Goal: Information Seeking & Learning: Learn about a topic

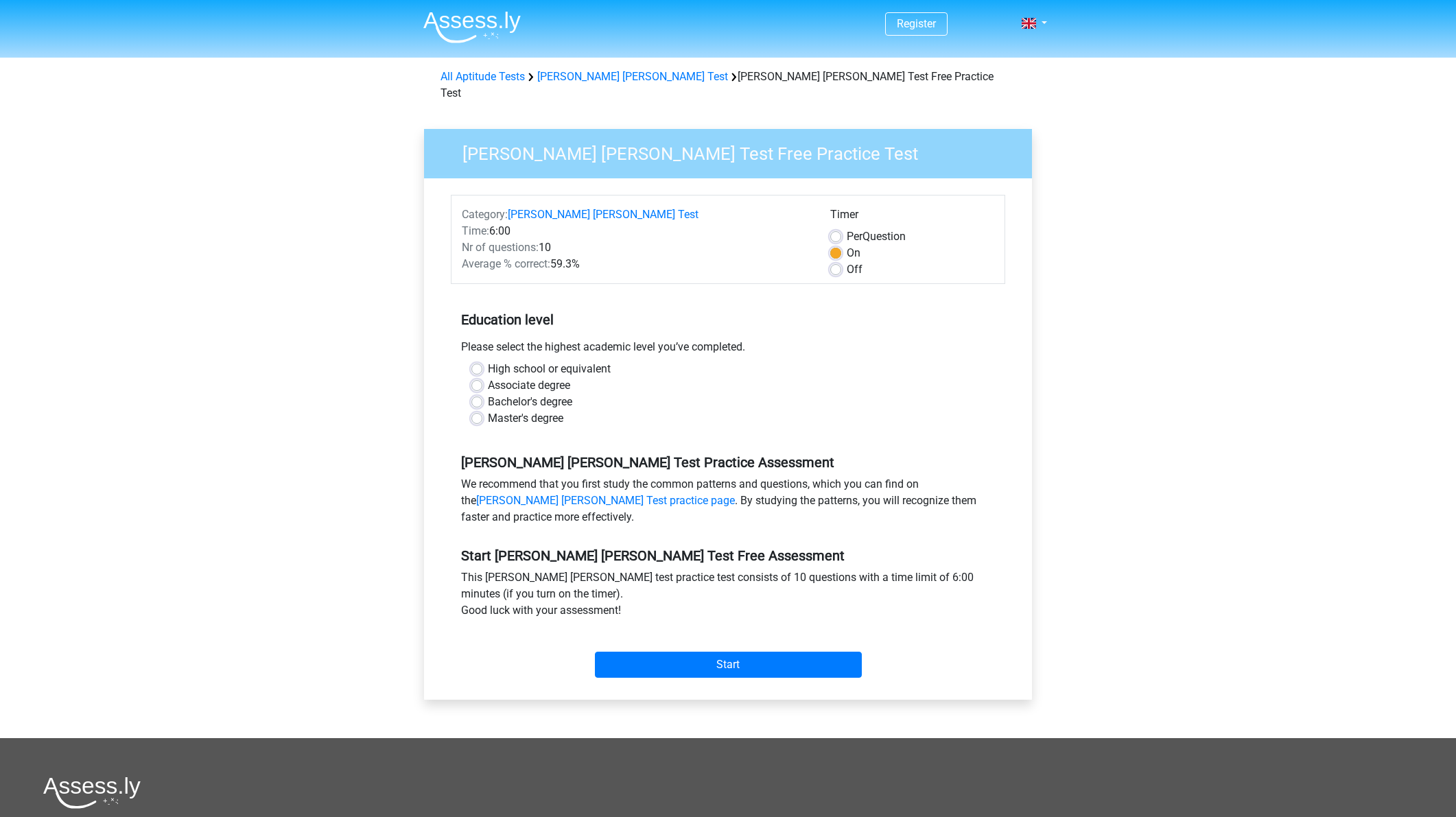
click at [847, 262] on label "Off" at bounding box center [855, 270] width 16 height 17
click at [836, 262] on input "Off" at bounding box center [835, 269] width 11 height 14
radio input "true"
click at [488, 394] on label "Bachelor's degree" at bounding box center [529, 402] width 85 height 17
click at [479, 394] on input "Bachelor's degree" at bounding box center [477, 401] width 11 height 14
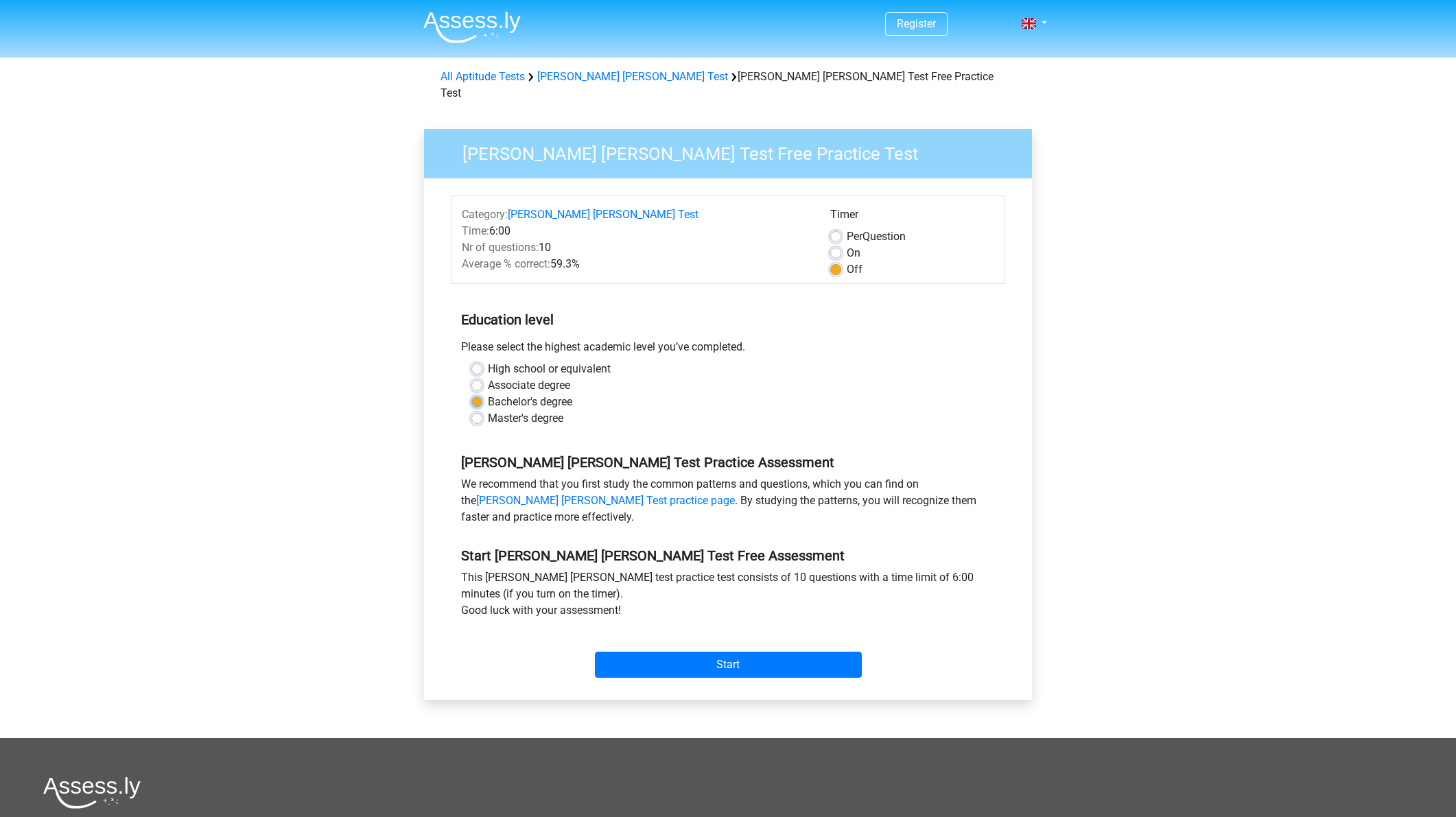
radio input "true"
click at [708, 652] on input "Start" at bounding box center [728, 665] width 267 height 26
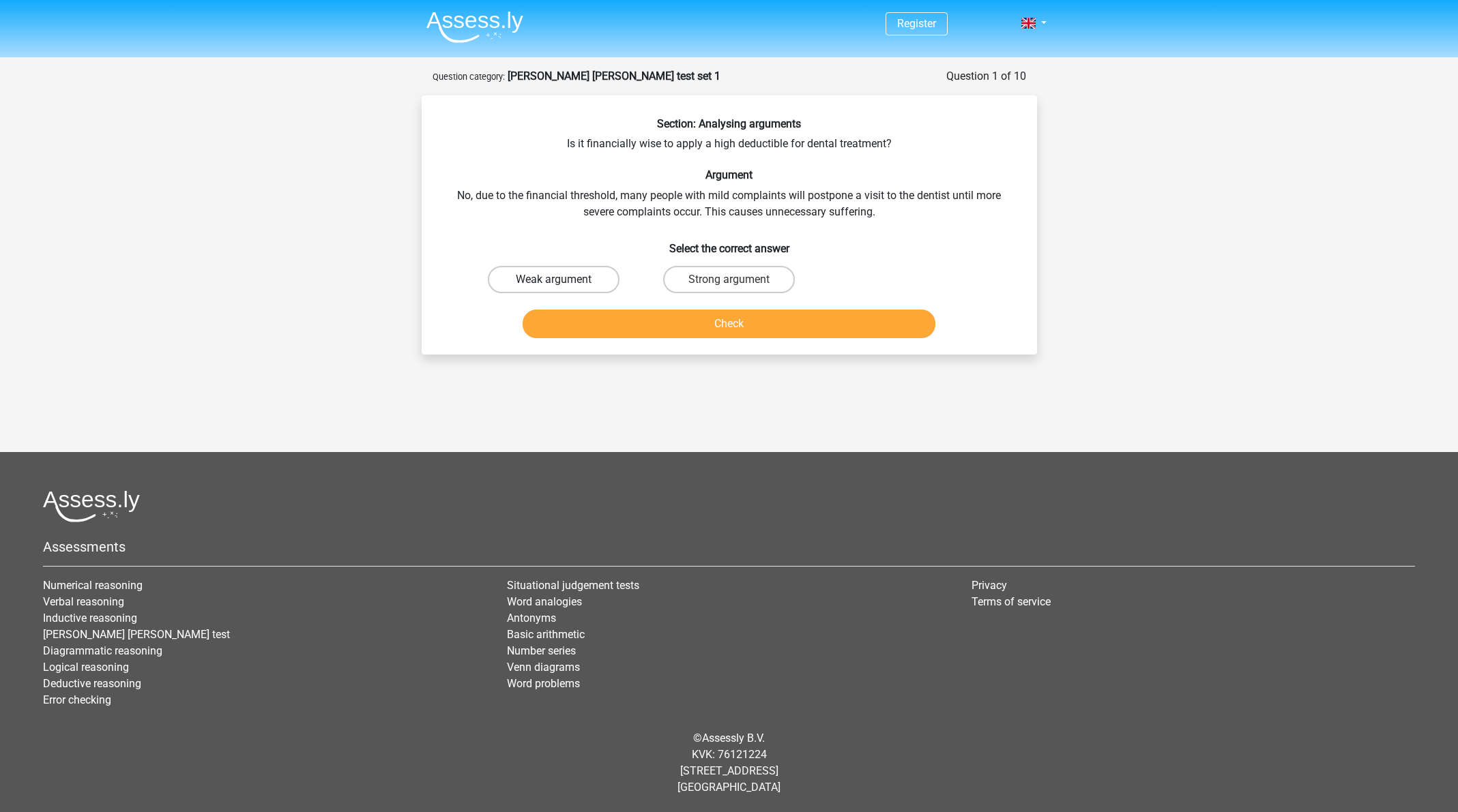
click at [567, 282] on label "Weak argument" at bounding box center [553, 280] width 132 height 28
click at [562, 282] on input "Weak argument" at bounding box center [557, 284] width 9 height 9
radio input "true"
click at [703, 327] on button "Check" at bounding box center [728, 323] width 412 height 29
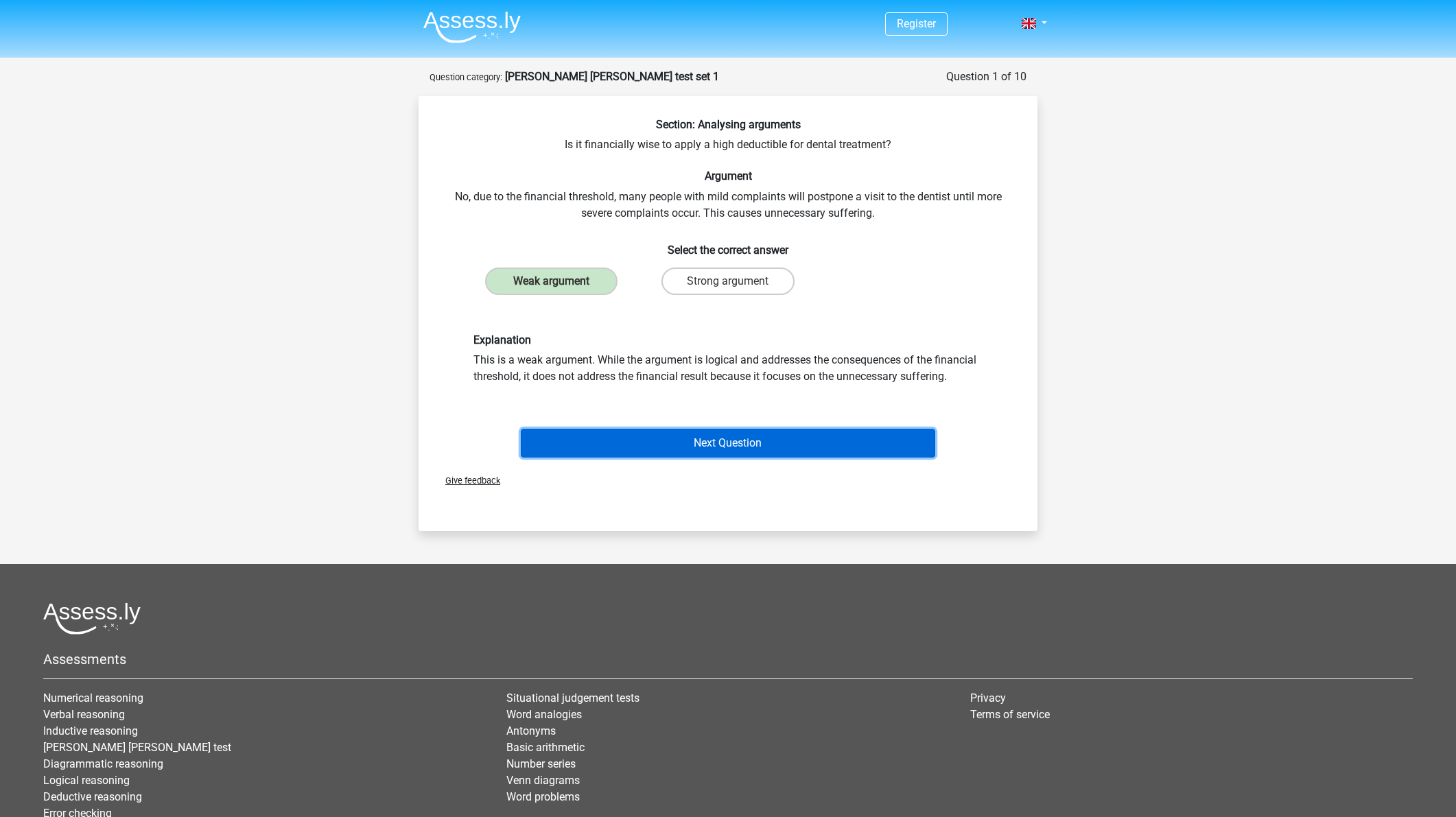
click at [748, 444] on button "Next Question" at bounding box center [728, 443] width 415 height 29
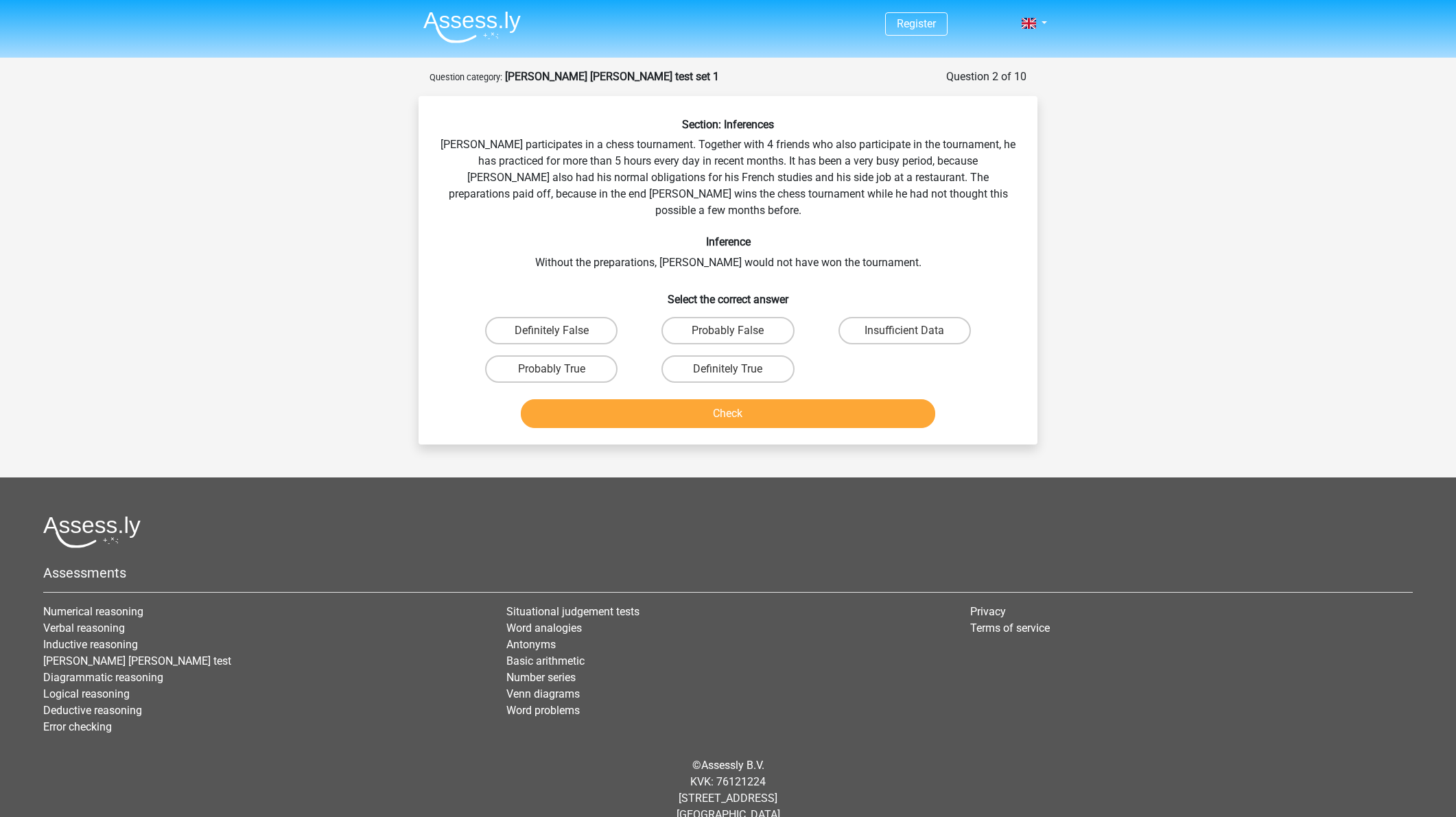
scroll to position [6, 0]
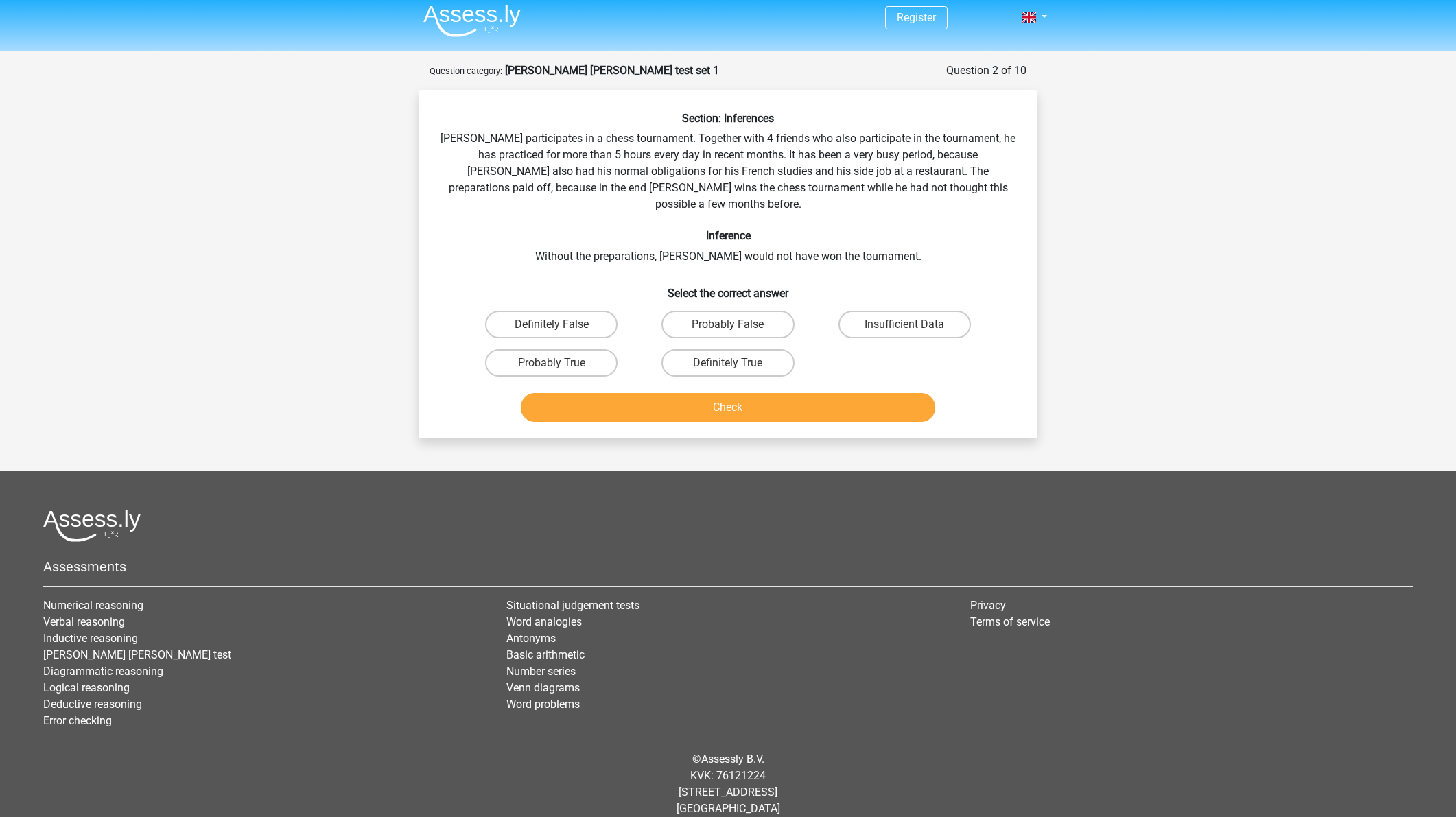
click at [559, 363] on input "Probably True" at bounding box center [555, 367] width 9 height 9
radio input "true"
click at [728, 393] on button "Check" at bounding box center [728, 407] width 415 height 29
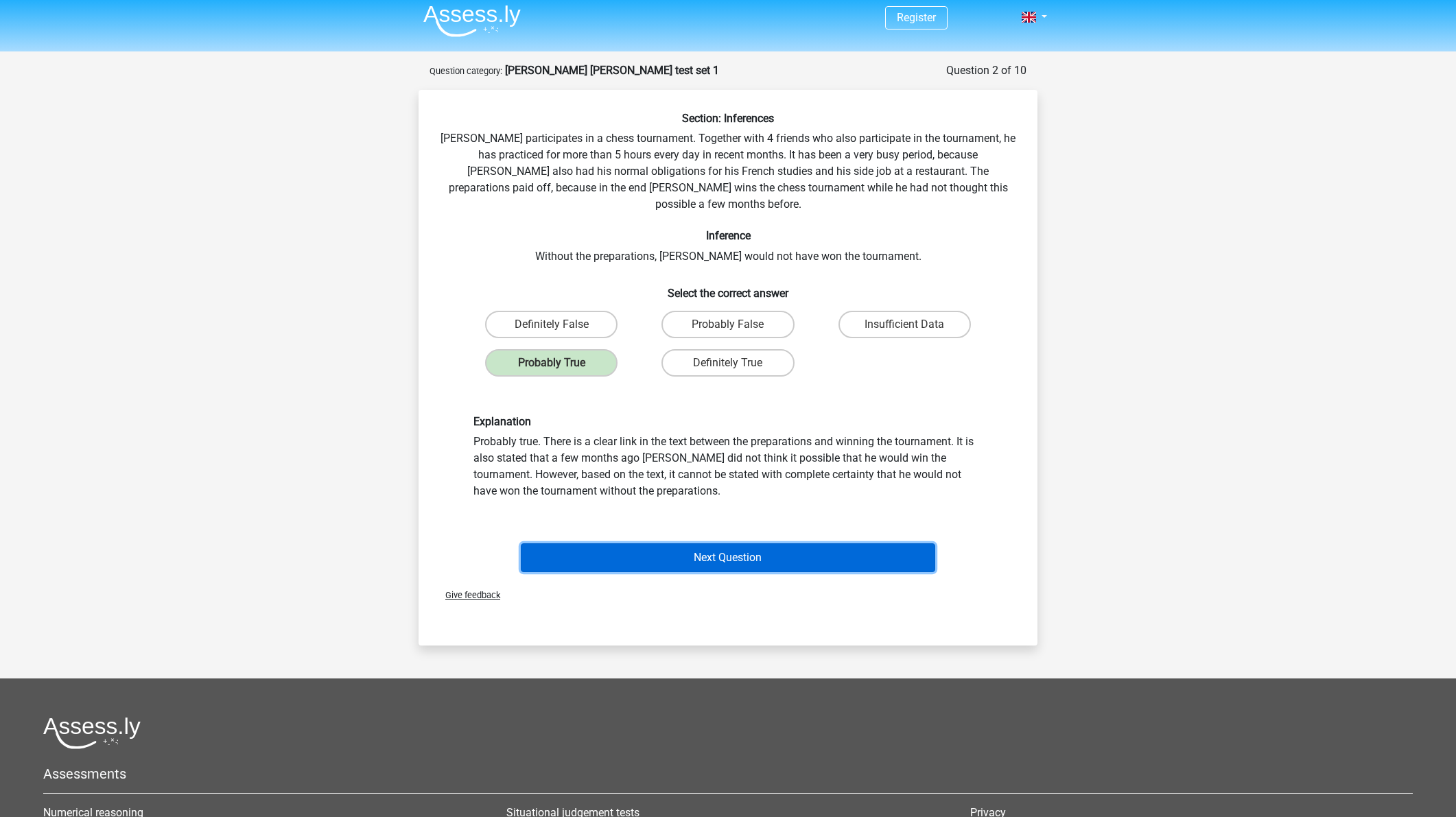
click at [862, 548] on button "Next Question" at bounding box center [728, 557] width 415 height 29
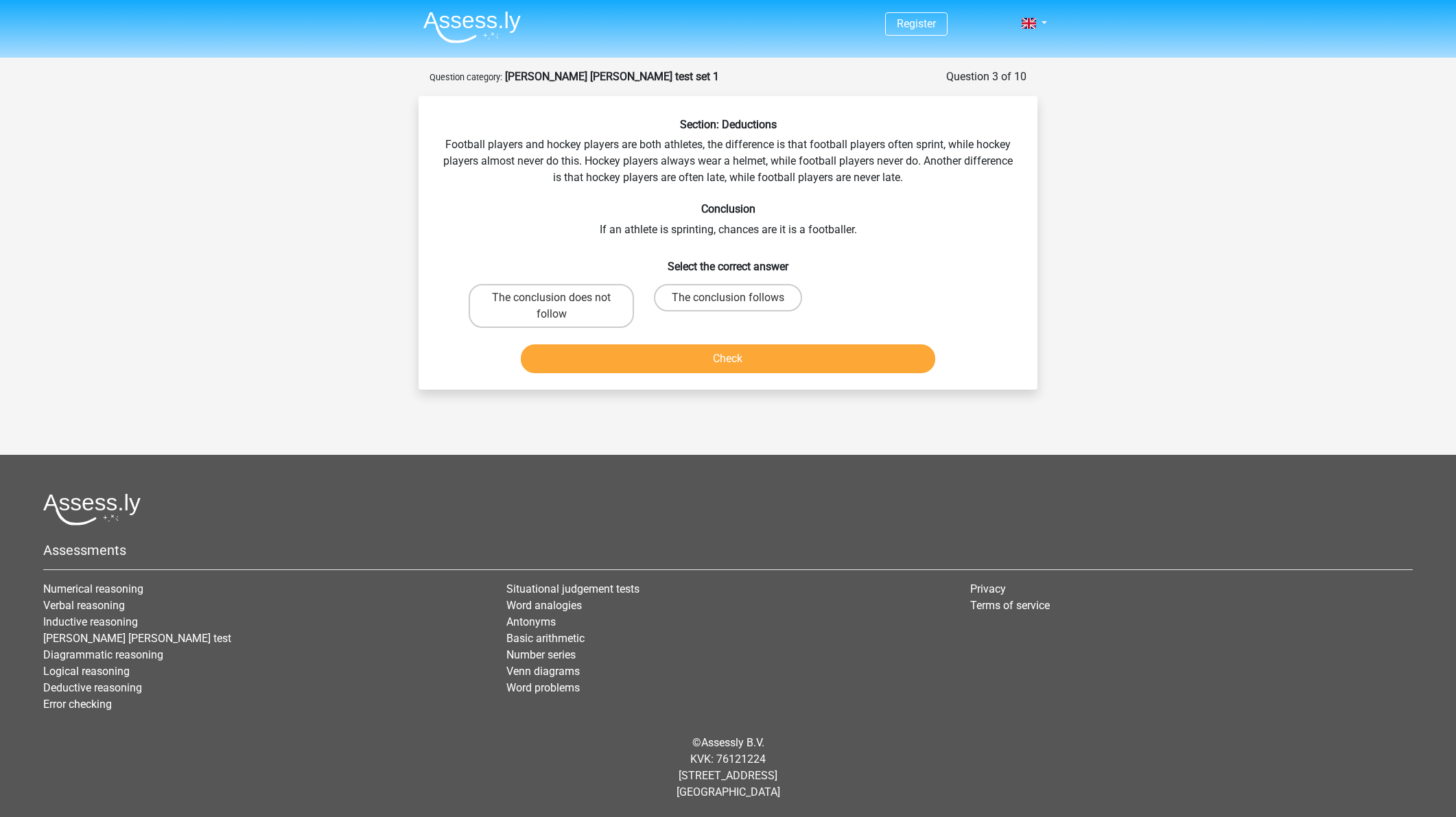
scroll to position [0, 0]
click at [500, 315] on label "The conclusion does not follow" at bounding box center [557, 306] width 165 height 44
click at [556, 306] on input "The conclusion does not follow" at bounding box center [560, 302] width 9 height 9
radio input "true"
click at [578, 352] on button "Check" at bounding box center [732, 358] width 415 height 29
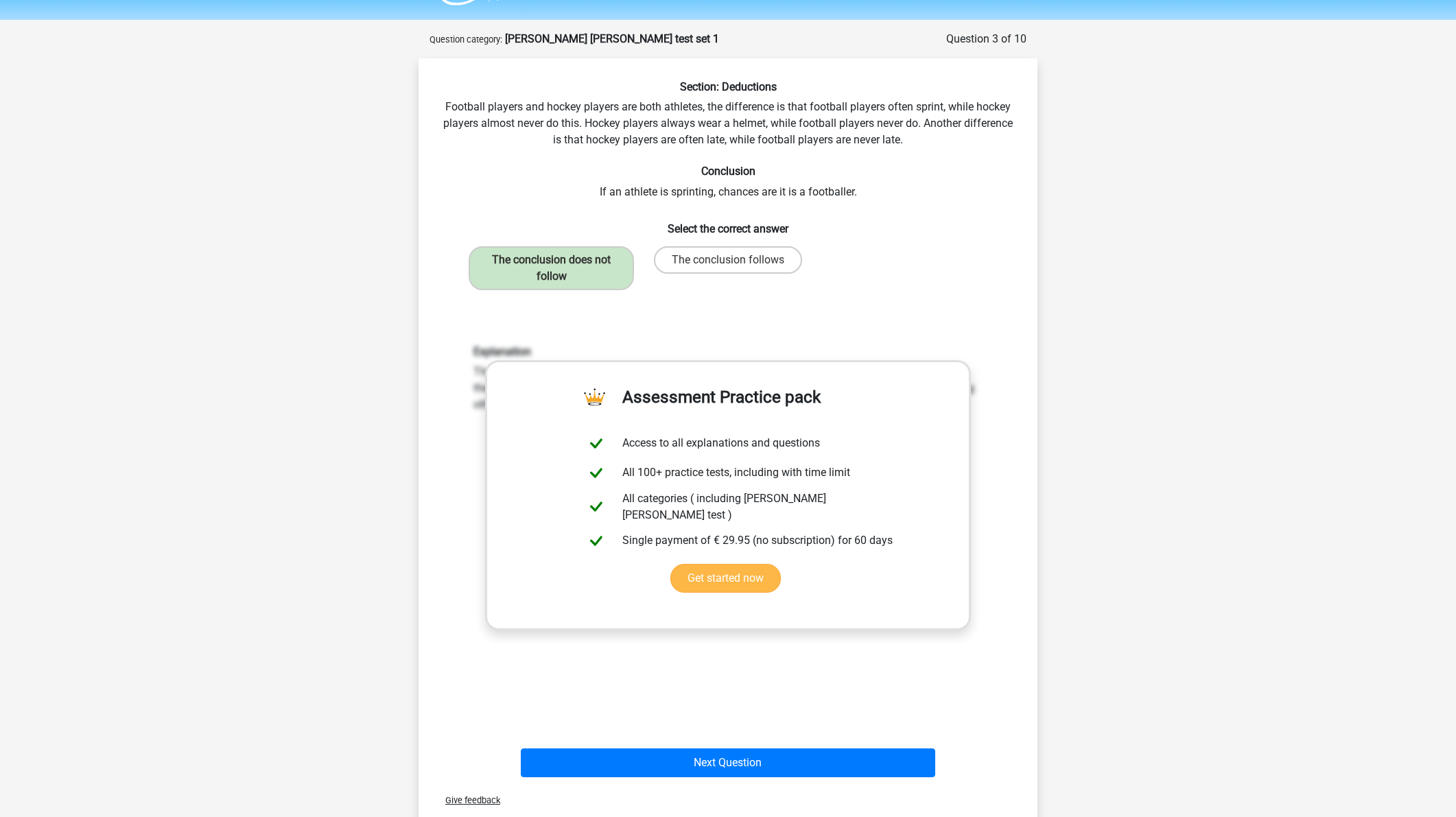
scroll to position [51, 0]
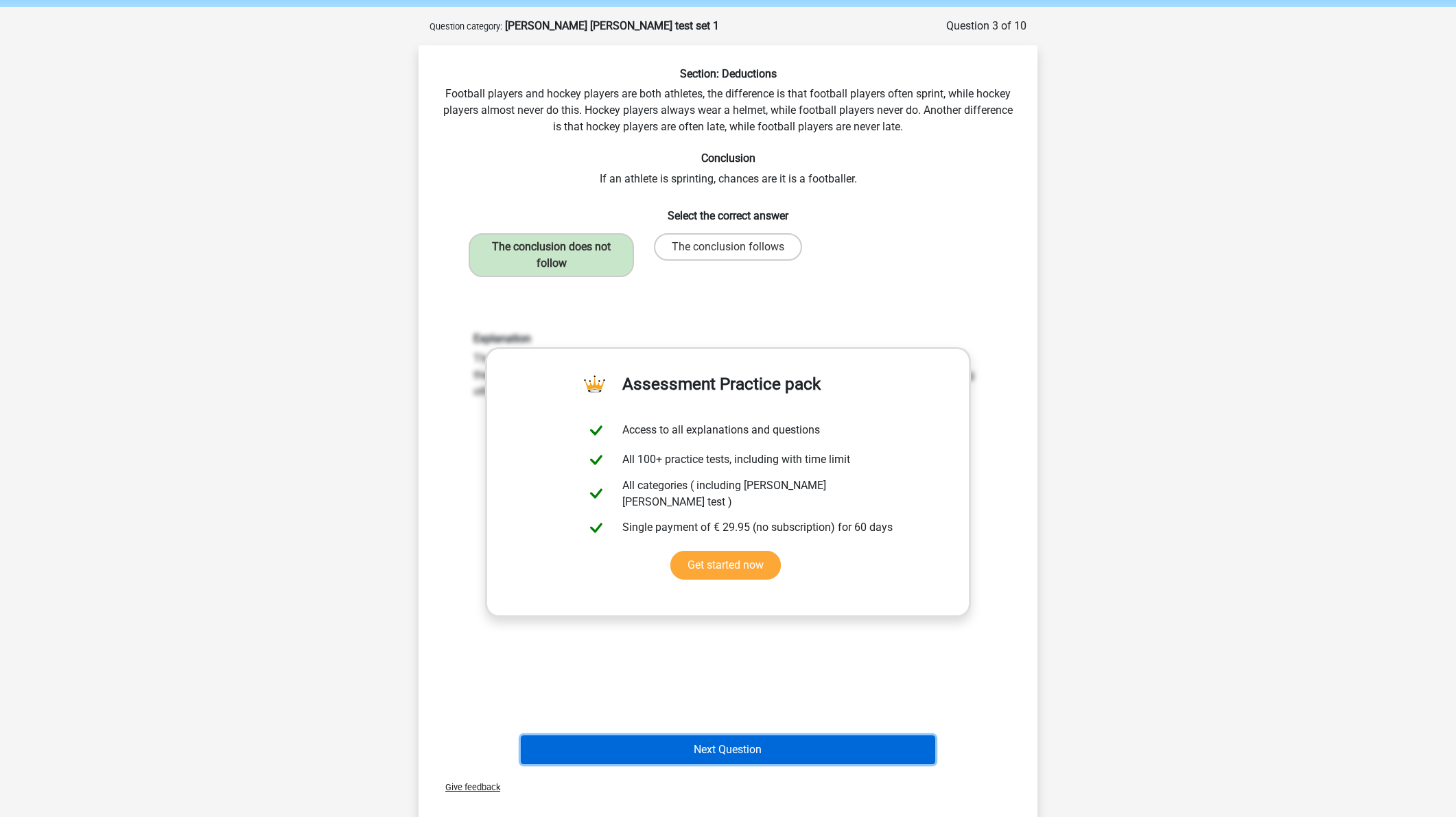
click at [716, 748] on button "Next Question" at bounding box center [728, 749] width 415 height 29
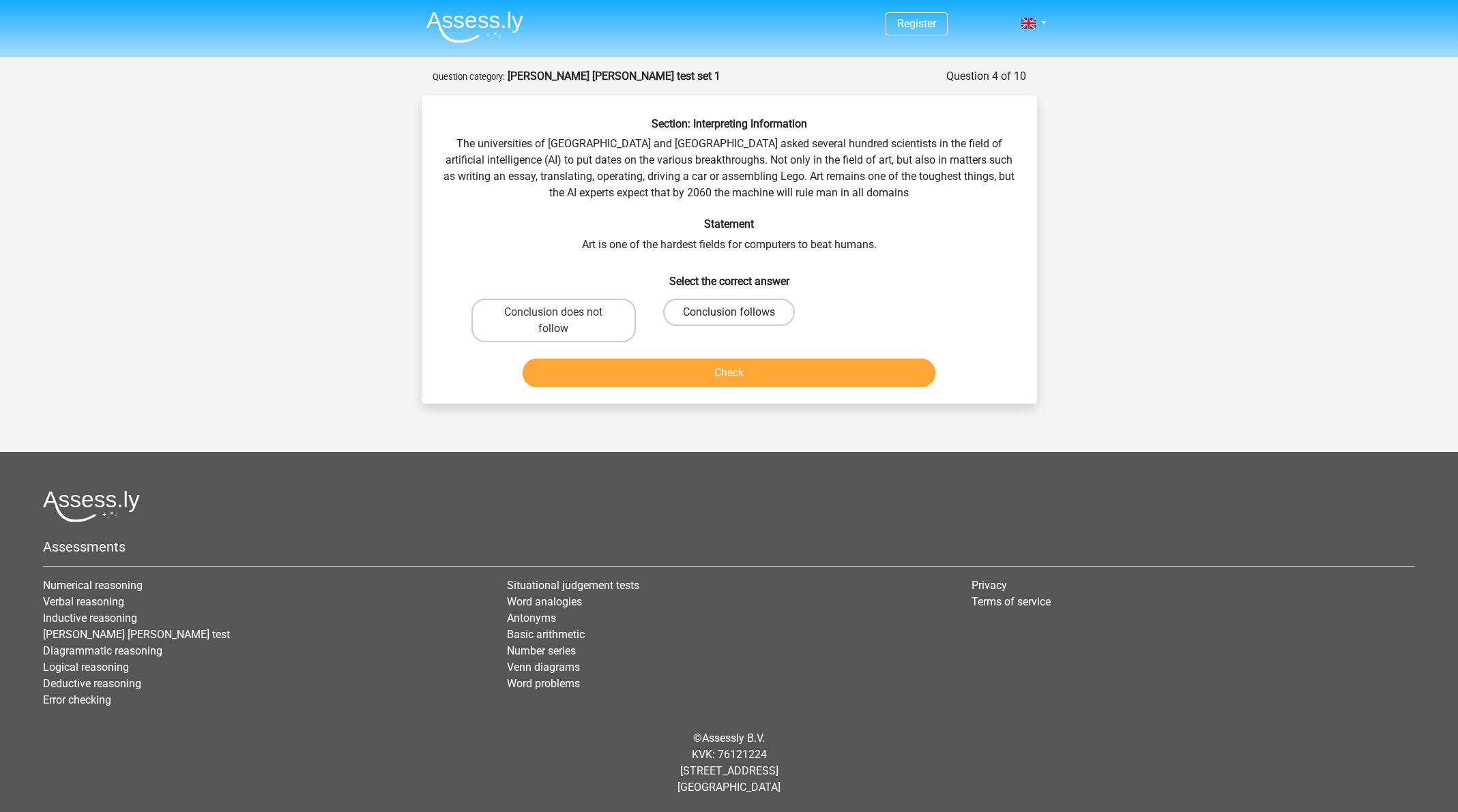
click at [719, 316] on label "Conclusion follows" at bounding box center [728, 313] width 132 height 28
click at [729, 316] on input "Conclusion follows" at bounding box center [733, 316] width 9 height 9
radio input "true"
click at [770, 382] on button "Check" at bounding box center [728, 373] width 412 height 29
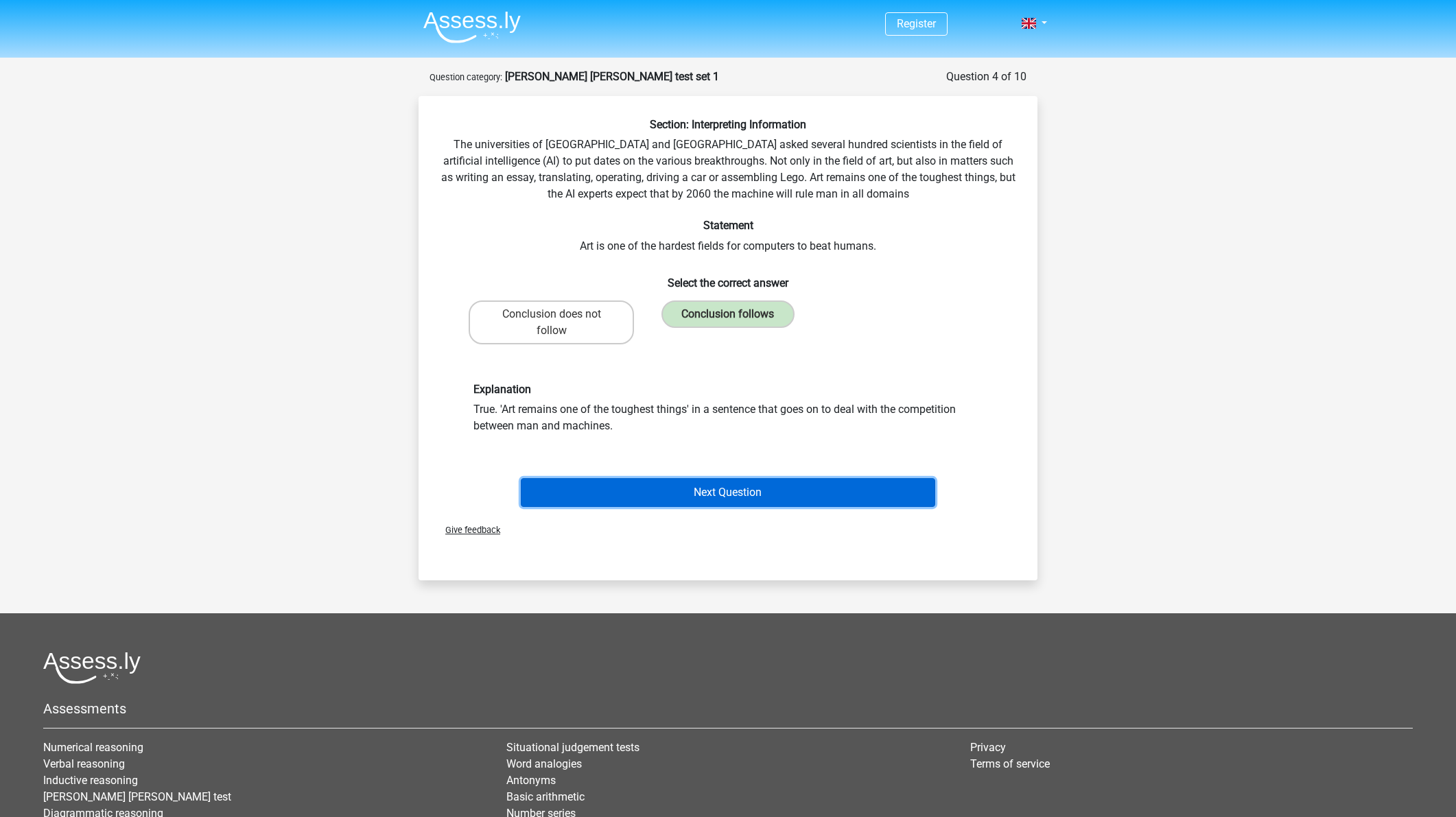
click at [764, 480] on button "Next Question" at bounding box center [728, 493] width 415 height 29
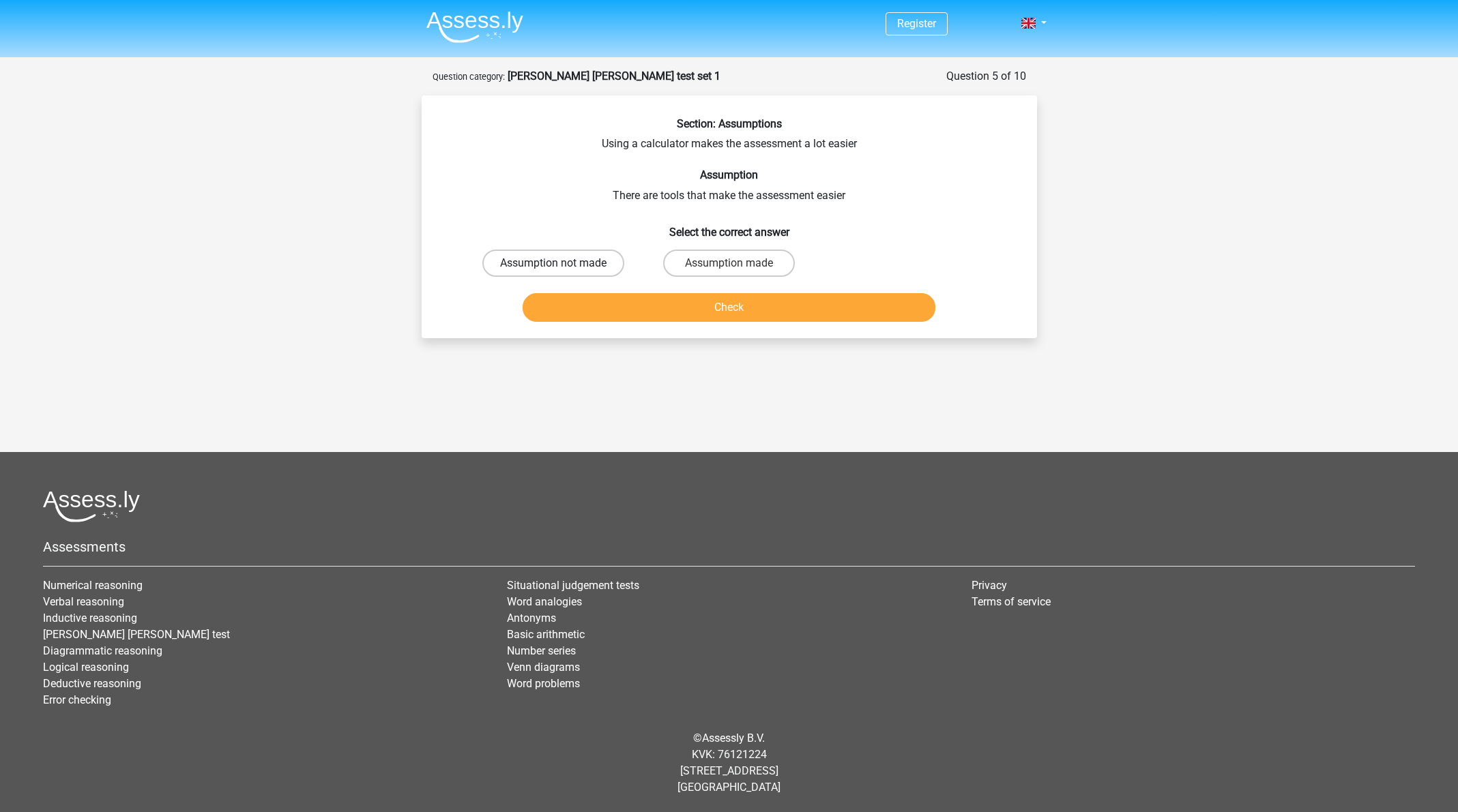
click at [524, 268] on label "Assumption not made" at bounding box center [553, 263] width 141 height 28
click at [553, 268] on input "Assumption not made" at bounding box center [557, 267] width 9 height 9
radio input "true"
click at [647, 322] on div "Check" at bounding box center [729, 311] width 526 height 34
click at [645, 314] on button "Check" at bounding box center [728, 308] width 412 height 29
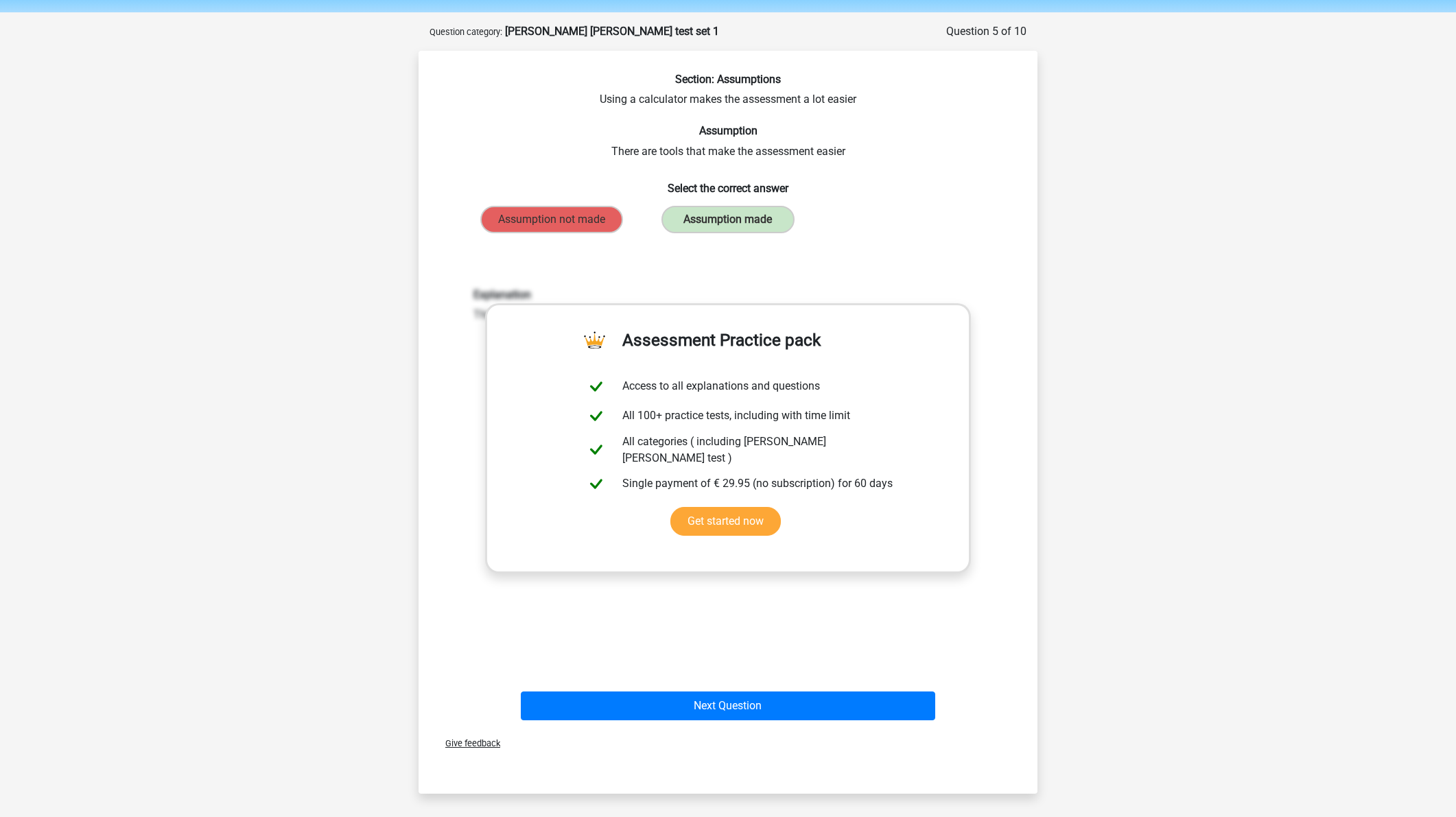
scroll to position [46, 0]
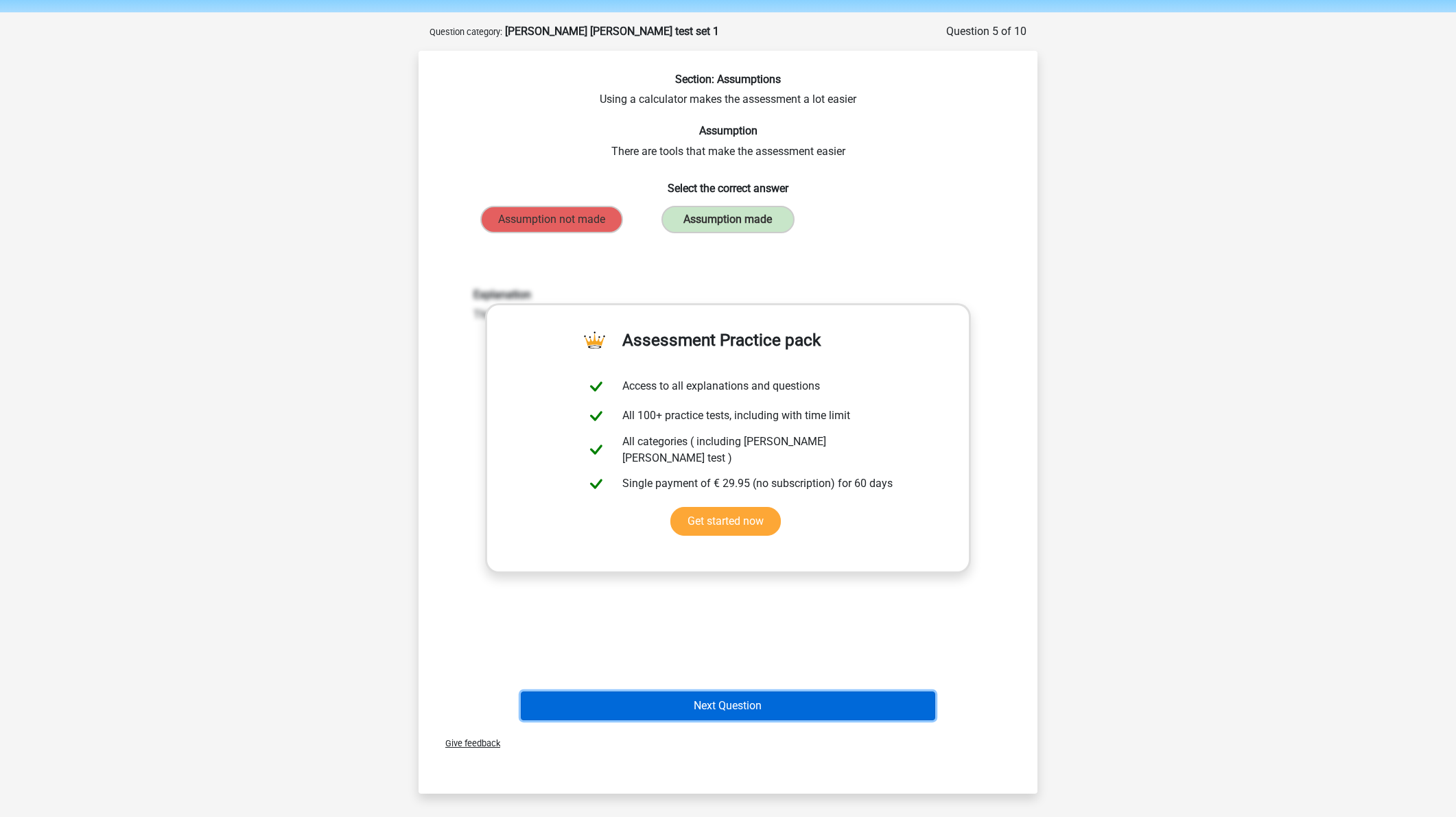
click at [758, 709] on button "Next Question" at bounding box center [728, 706] width 415 height 29
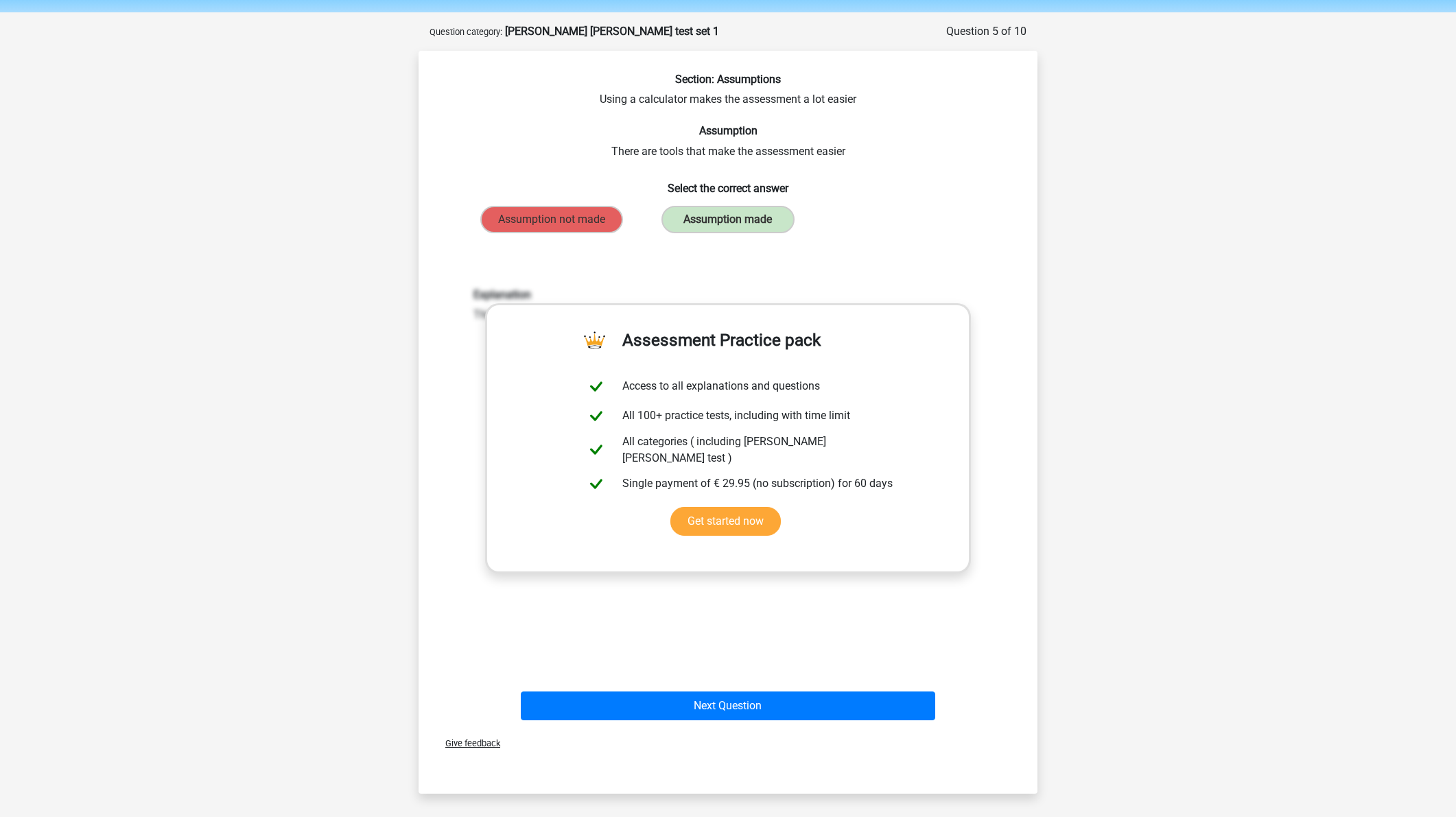
scroll to position [17, 0]
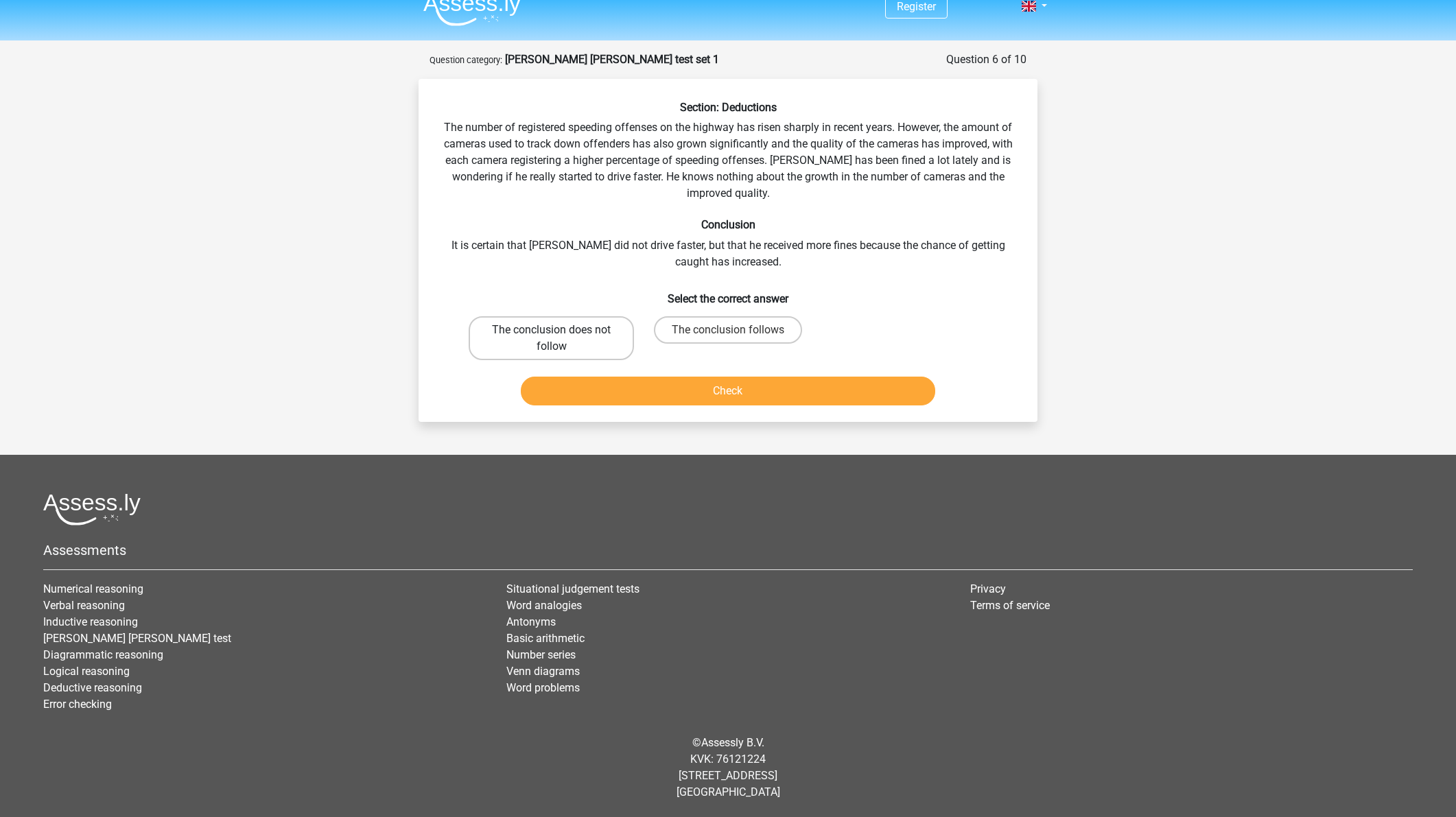
click at [607, 332] on label "The conclusion does not follow" at bounding box center [551, 338] width 165 height 44
click at [560, 332] on input "The conclusion does not follow" at bounding box center [555, 334] width 9 height 9
radio input "true"
click at [691, 380] on button "Check" at bounding box center [728, 391] width 415 height 29
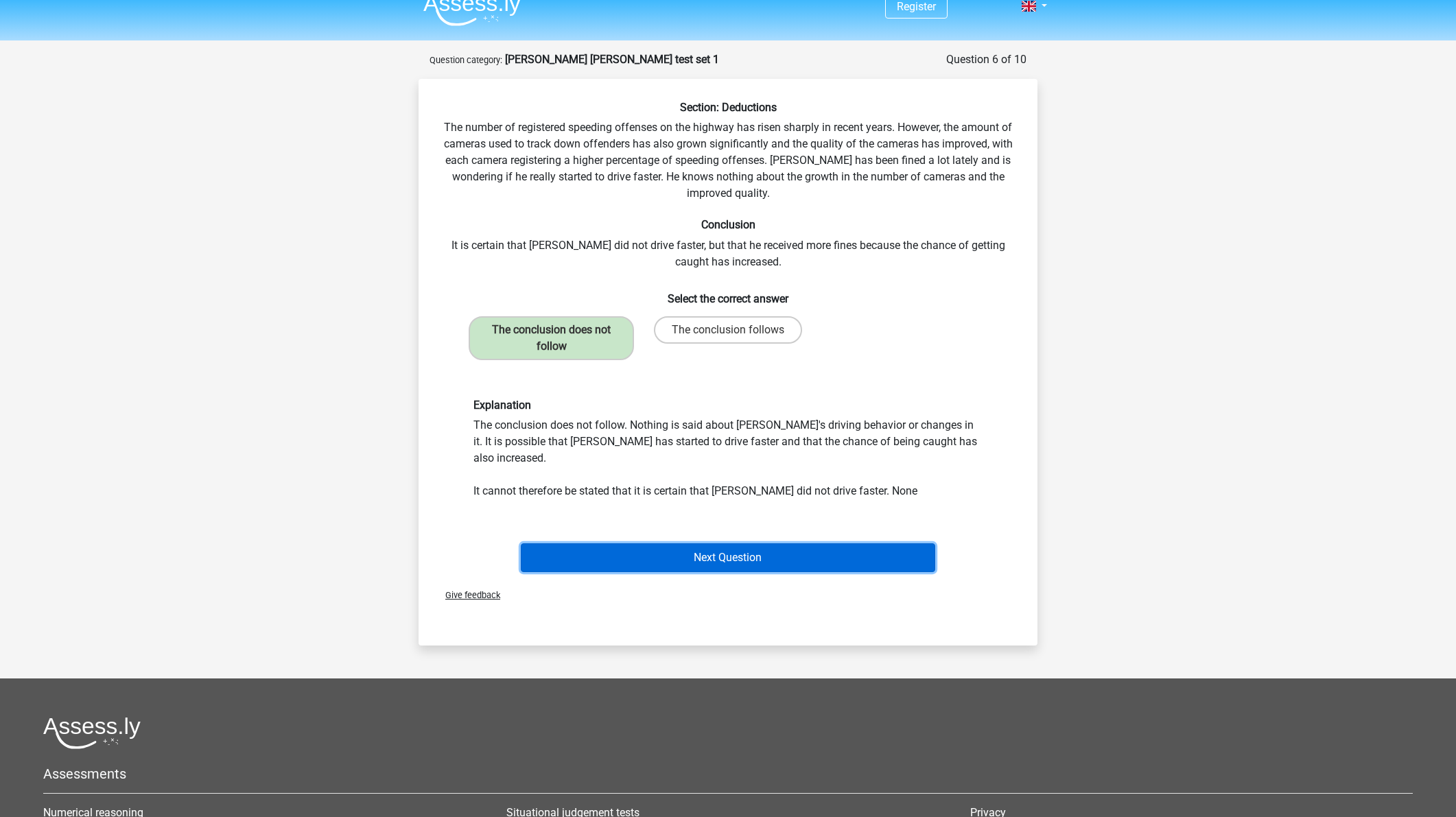
click at [837, 543] on button "Next Question" at bounding box center [728, 557] width 415 height 29
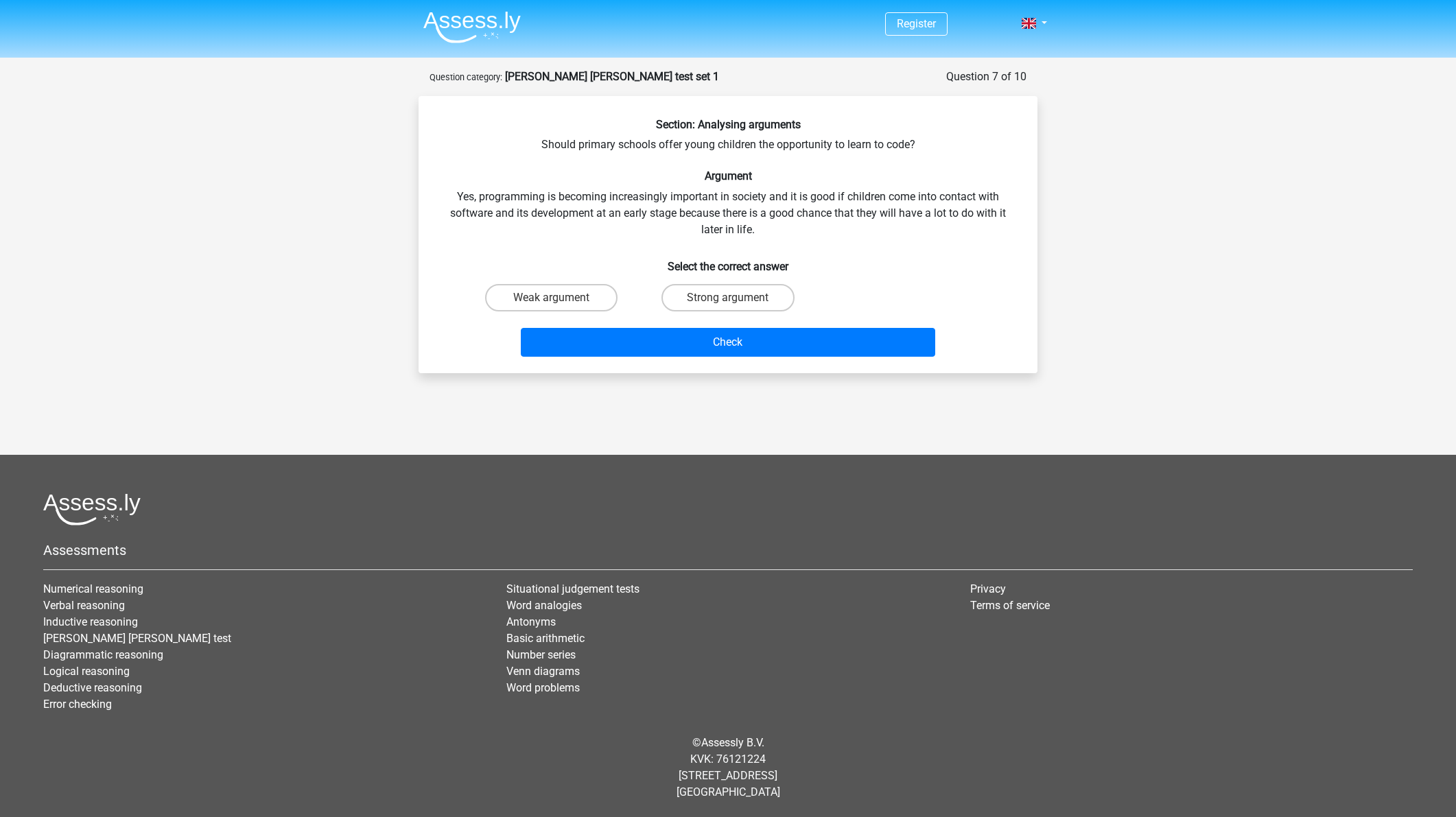
scroll to position [0, 0]
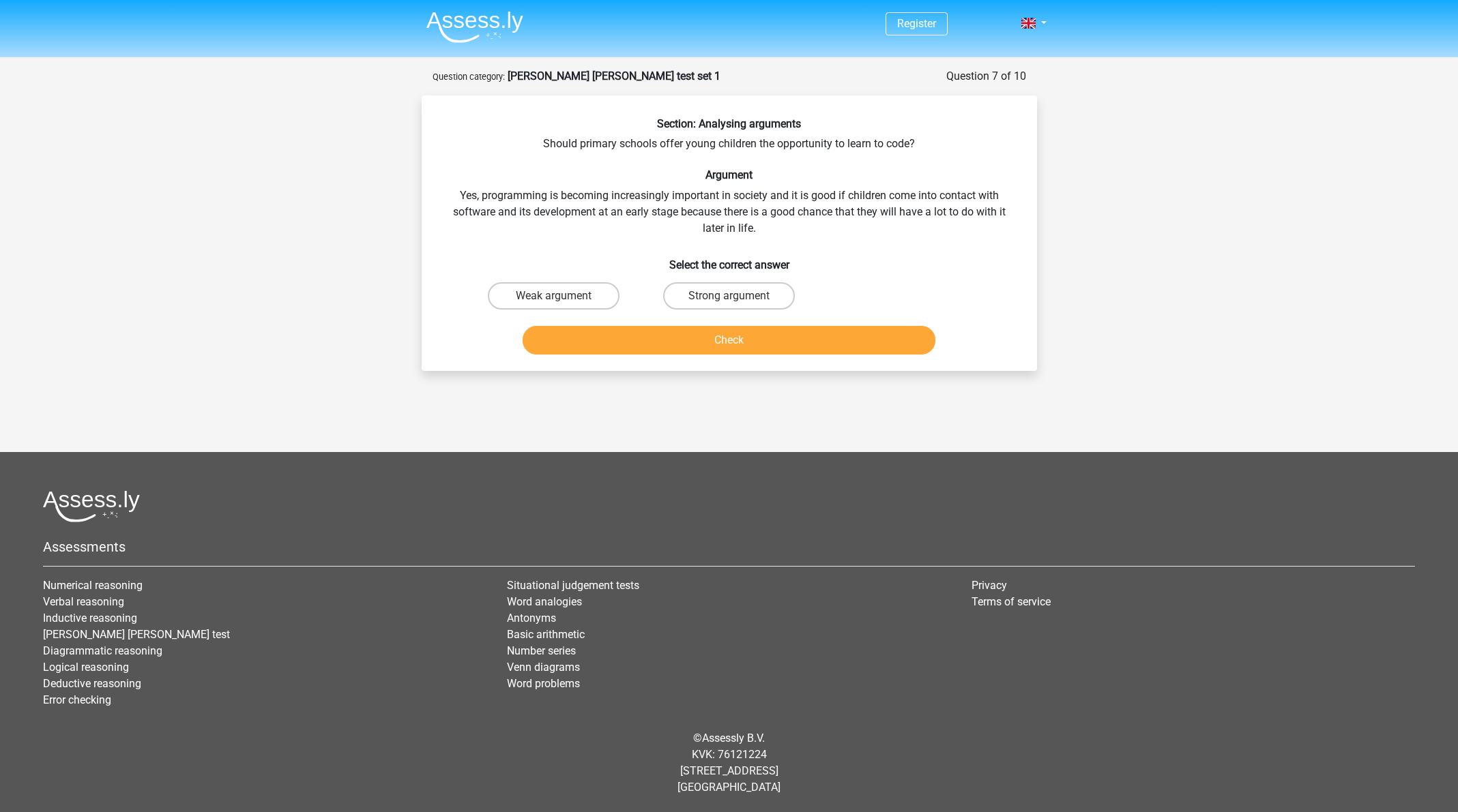
click at [730, 299] on input "Strong argument" at bounding box center [733, 300] width 9 height 9
radio input "true"
click at [750, 340] on button "Check" at bounding box center [728, 340] width 412 height 29
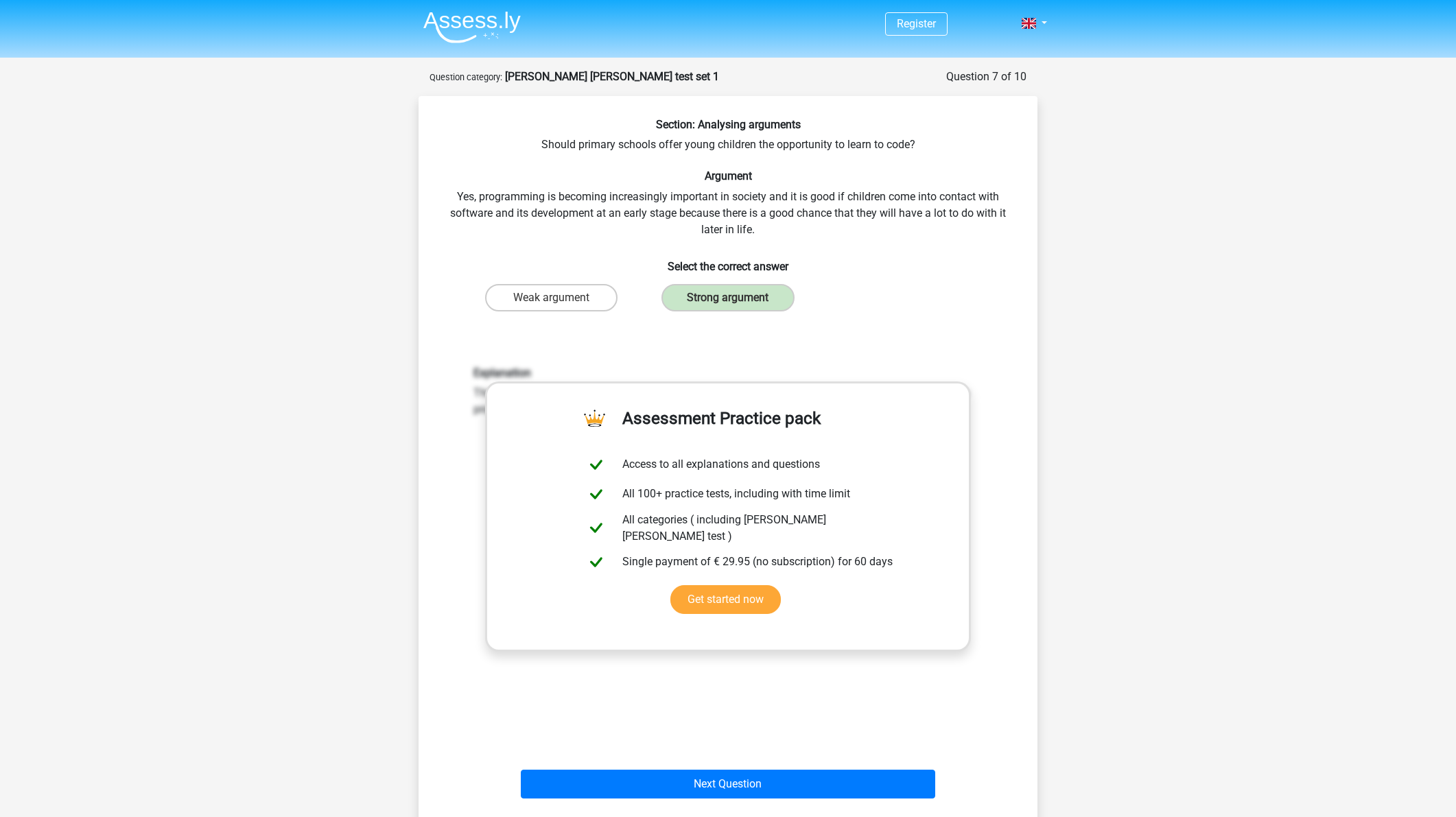
scroll to position [450, 0]
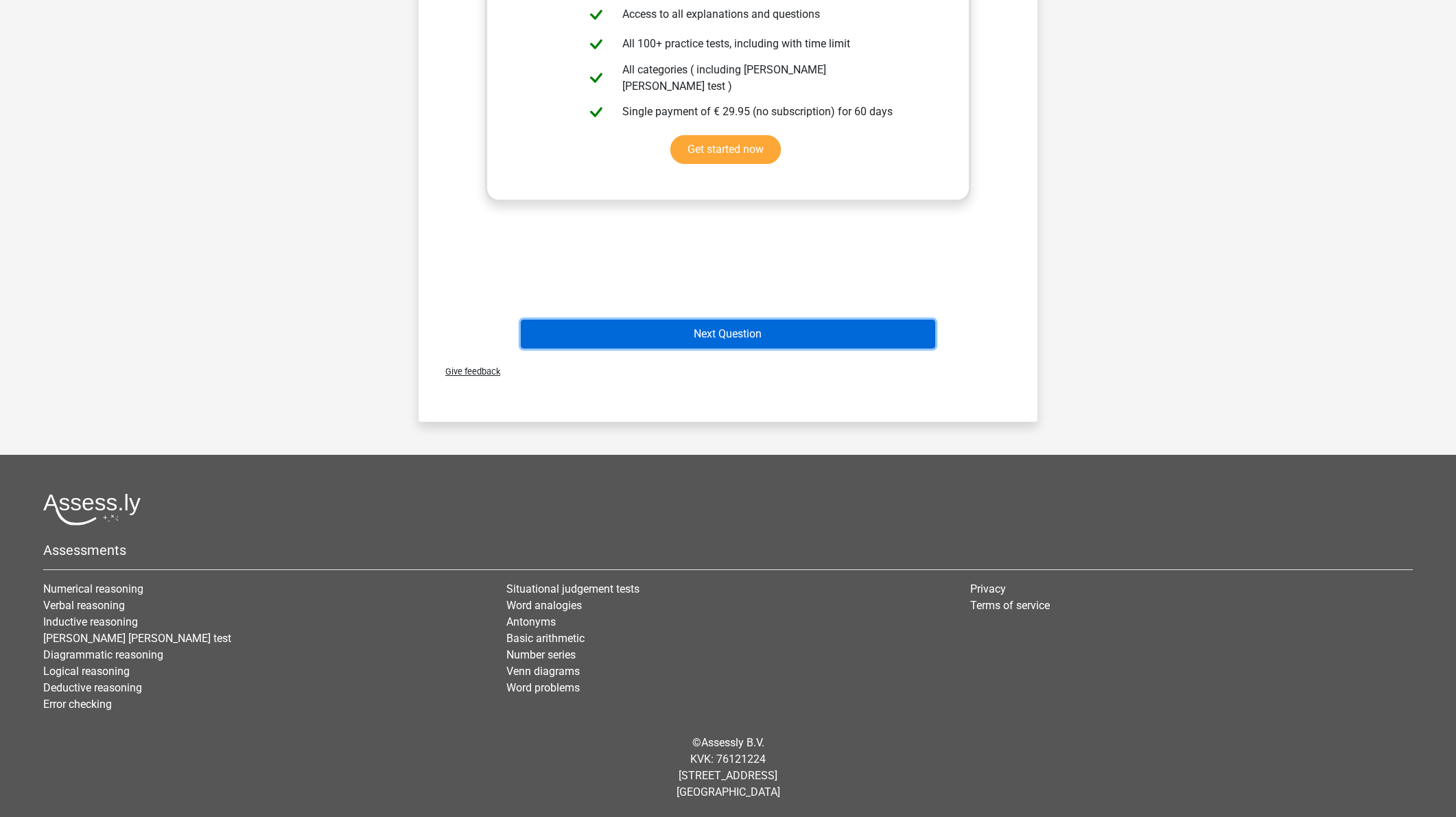
click at [742, 338] on button "Next Question" at bounding box center [728, 333] width 415 height 29
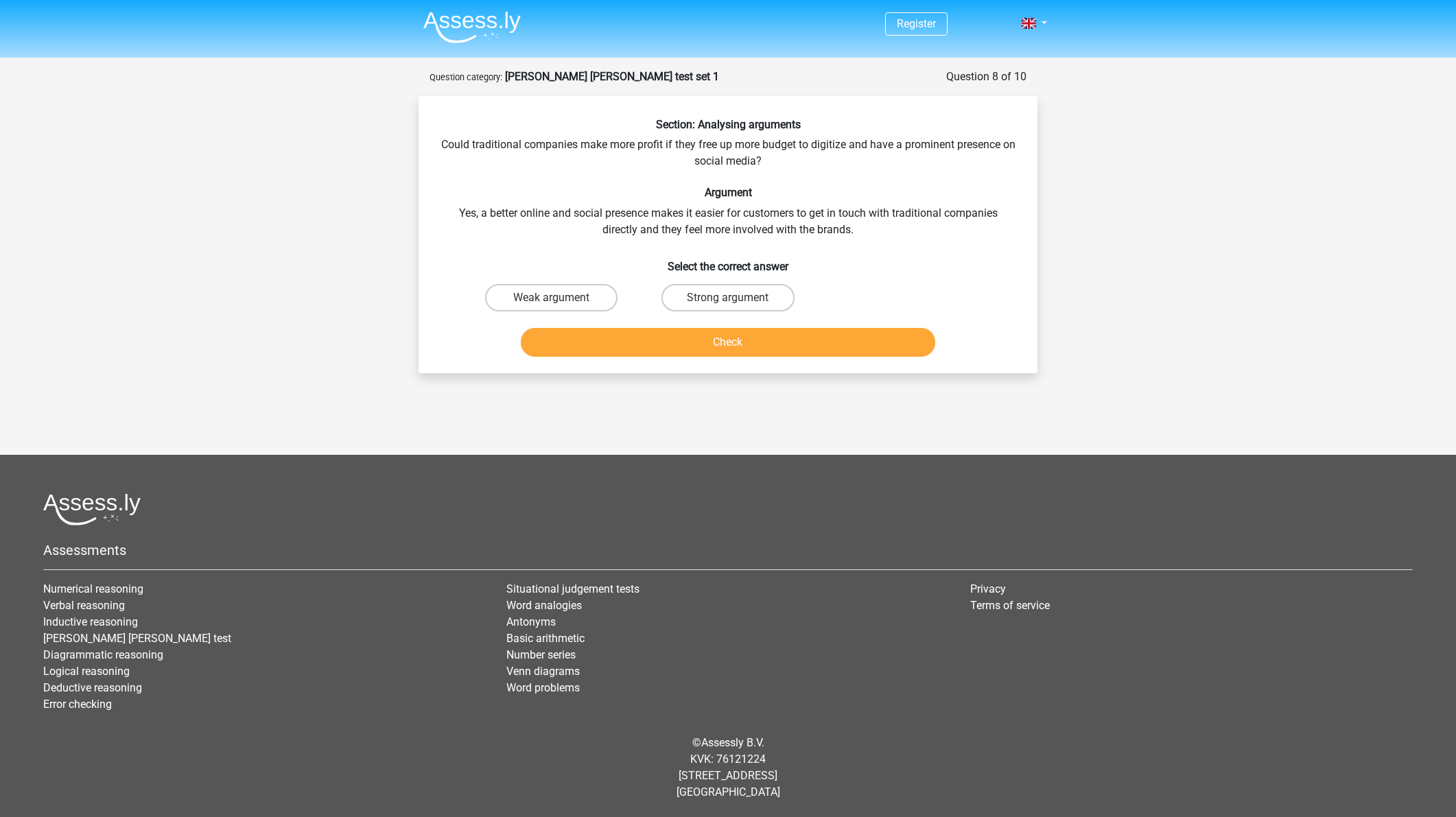
scroll to position [0, 0]
click at [696, 303] on label "Strong argument" at bounding box center [732, 299] width 132 height 28
click at [733, 303] on input "Strong argument" at bounding box center [737, 302] width 9 height 9
radio input "true"
click at [727, 342] on button "Check" at bounding box center [732, 342] width 415 height 29
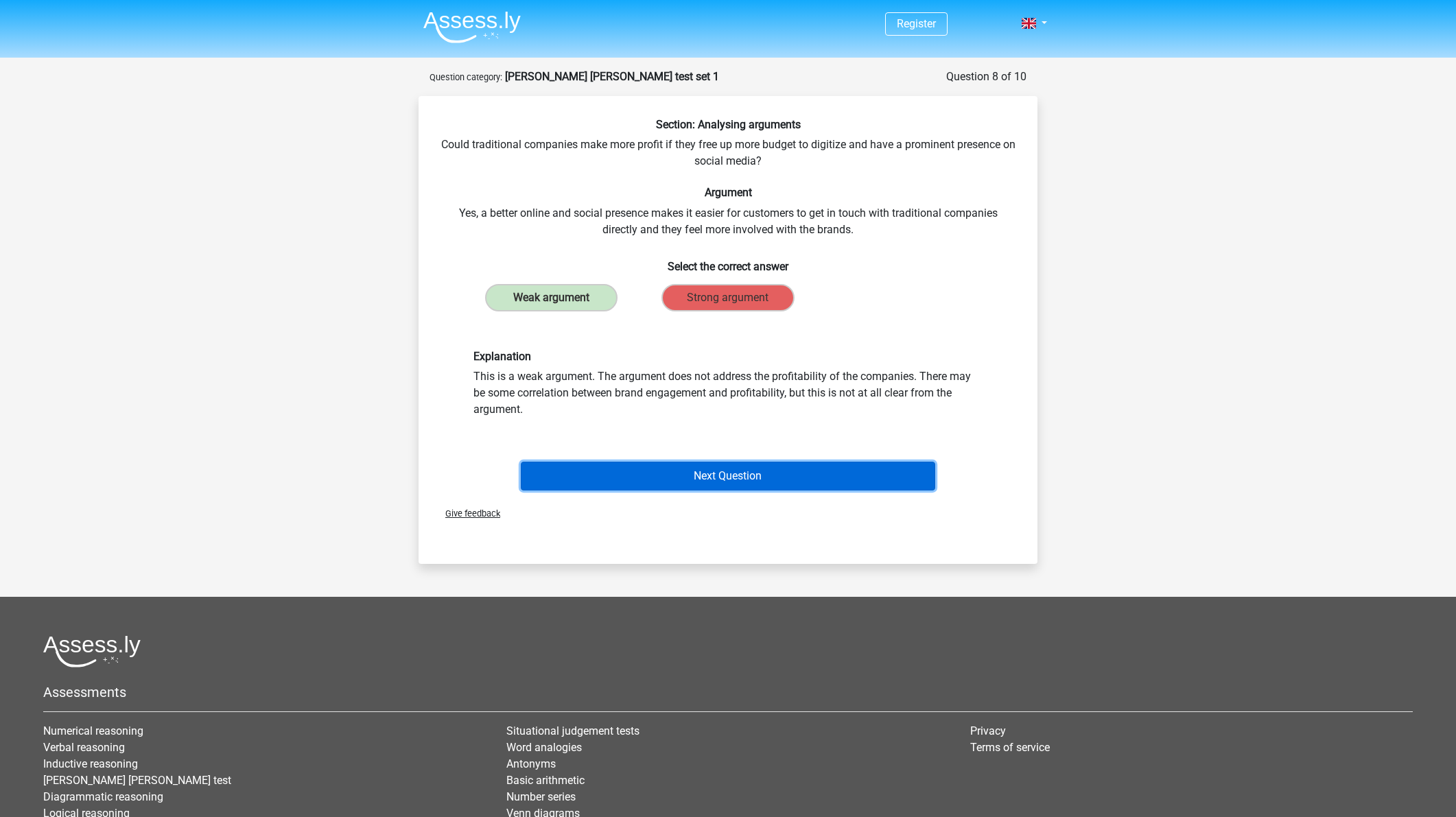
click at [727, 464] on button "Next Question" at bounding box center [728, 476] width 415 height 29
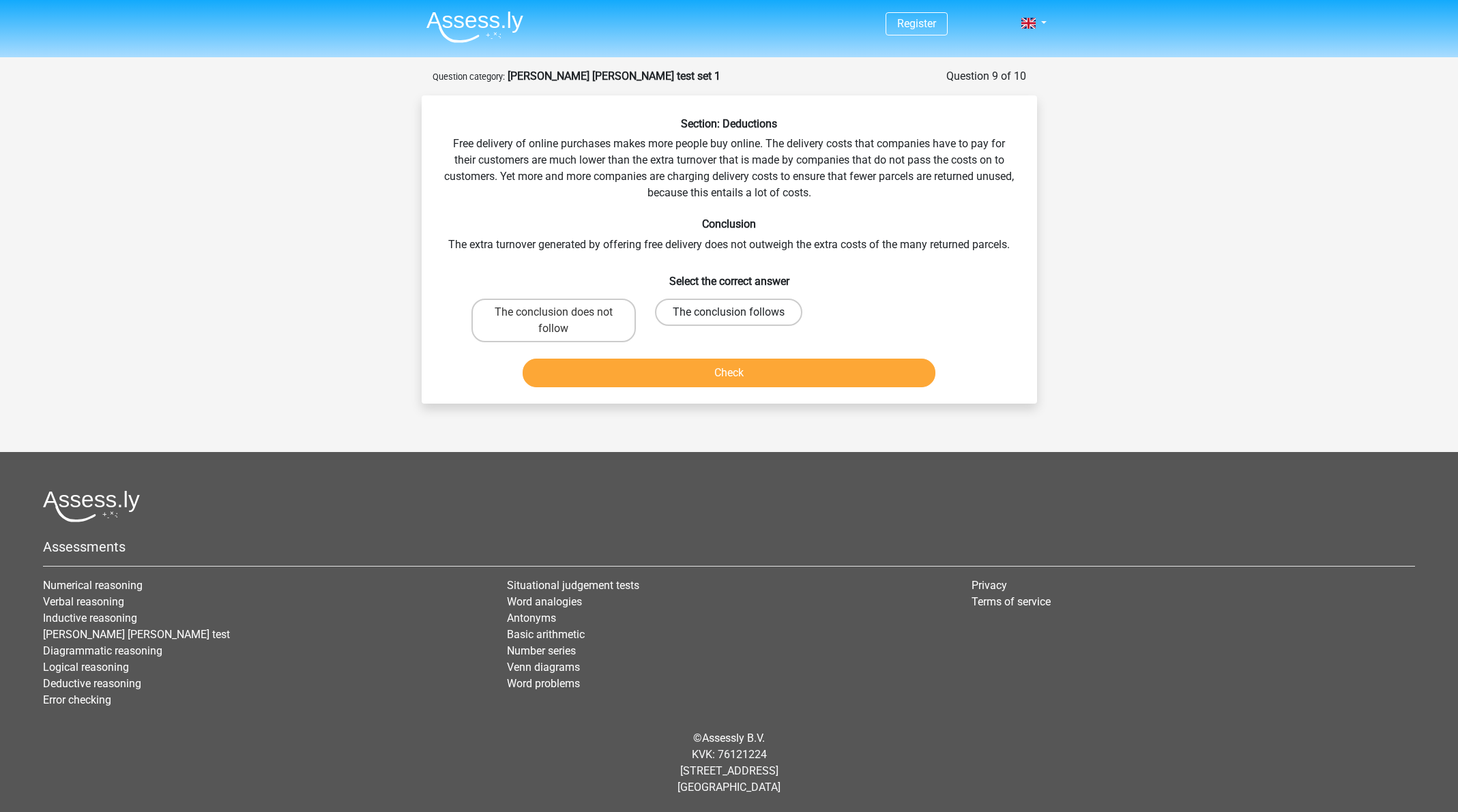
click at [733, 303] on label "The conclusion follows" at bounding box center [728, 313] width 147 height 28
click at [733, 313] on input "The conclusion follows" at bounding box center [733, 316] width 9 height 9
radio input "true"
click at [764, 362] on button "Check" at bounding box center [728, 373] width 412 height 29
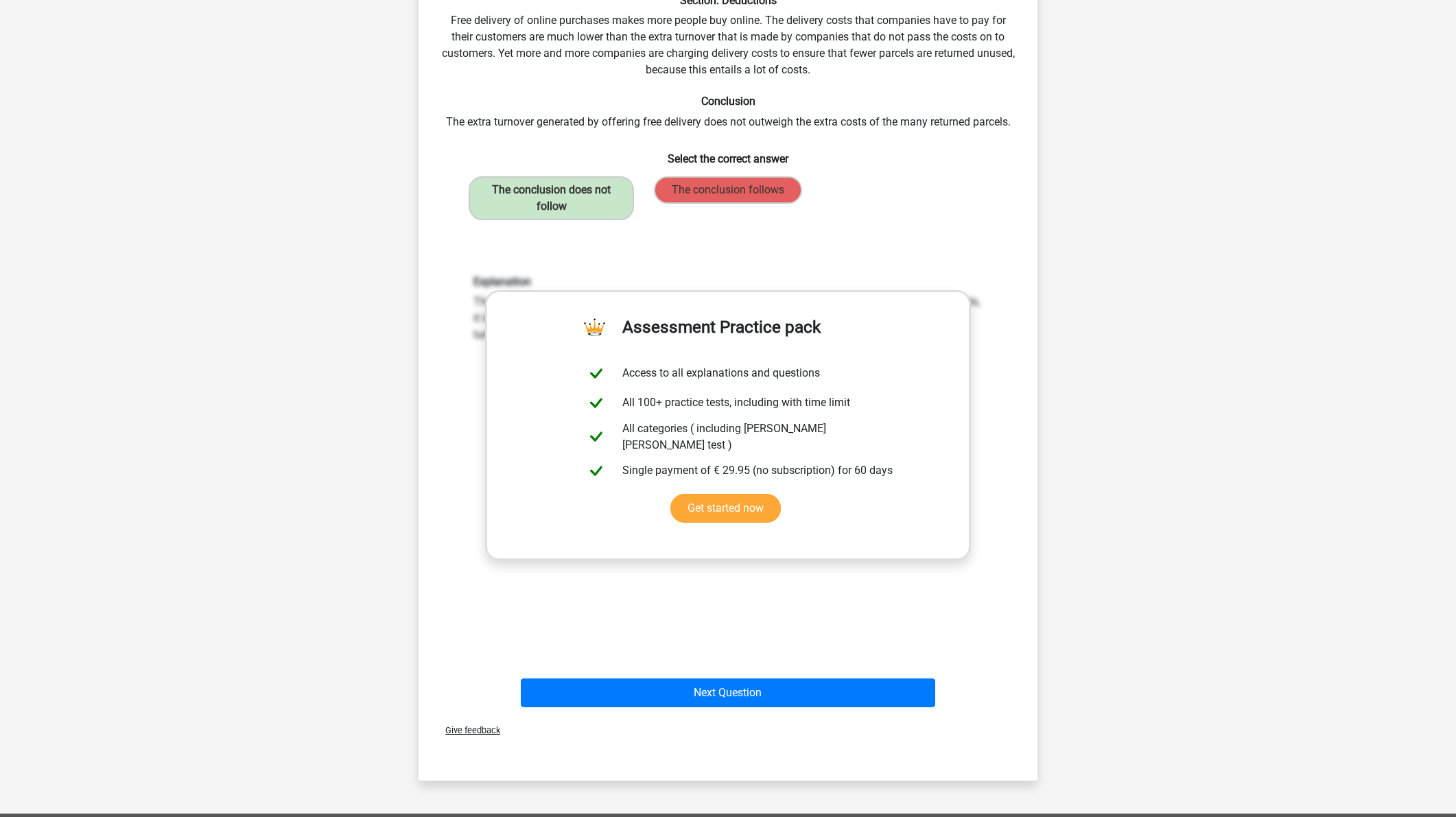
scroll to position [134, 0]
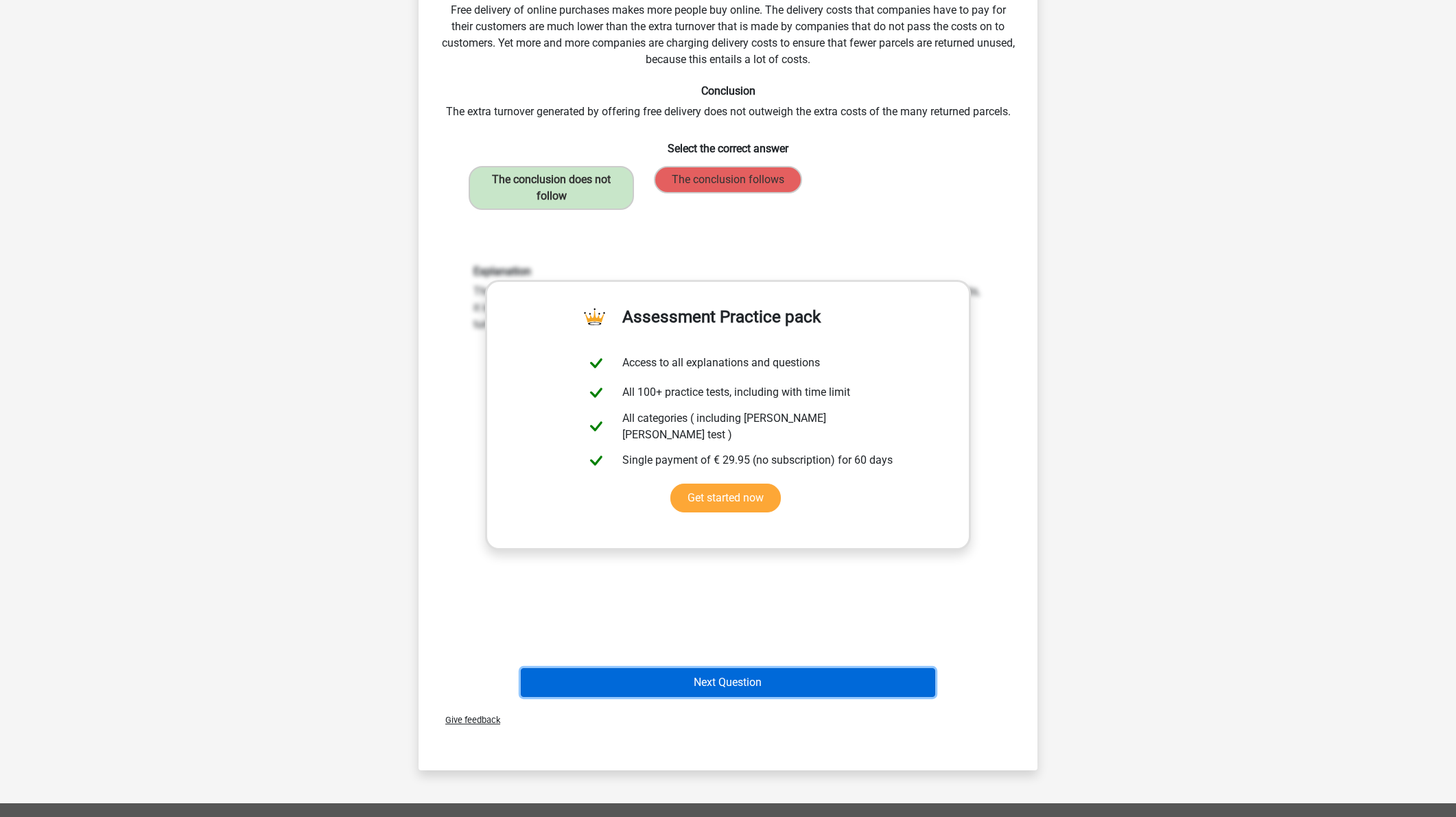
click at [748, 680] on button "Next Question" at bounding box center [728, 683] width 415 height 29
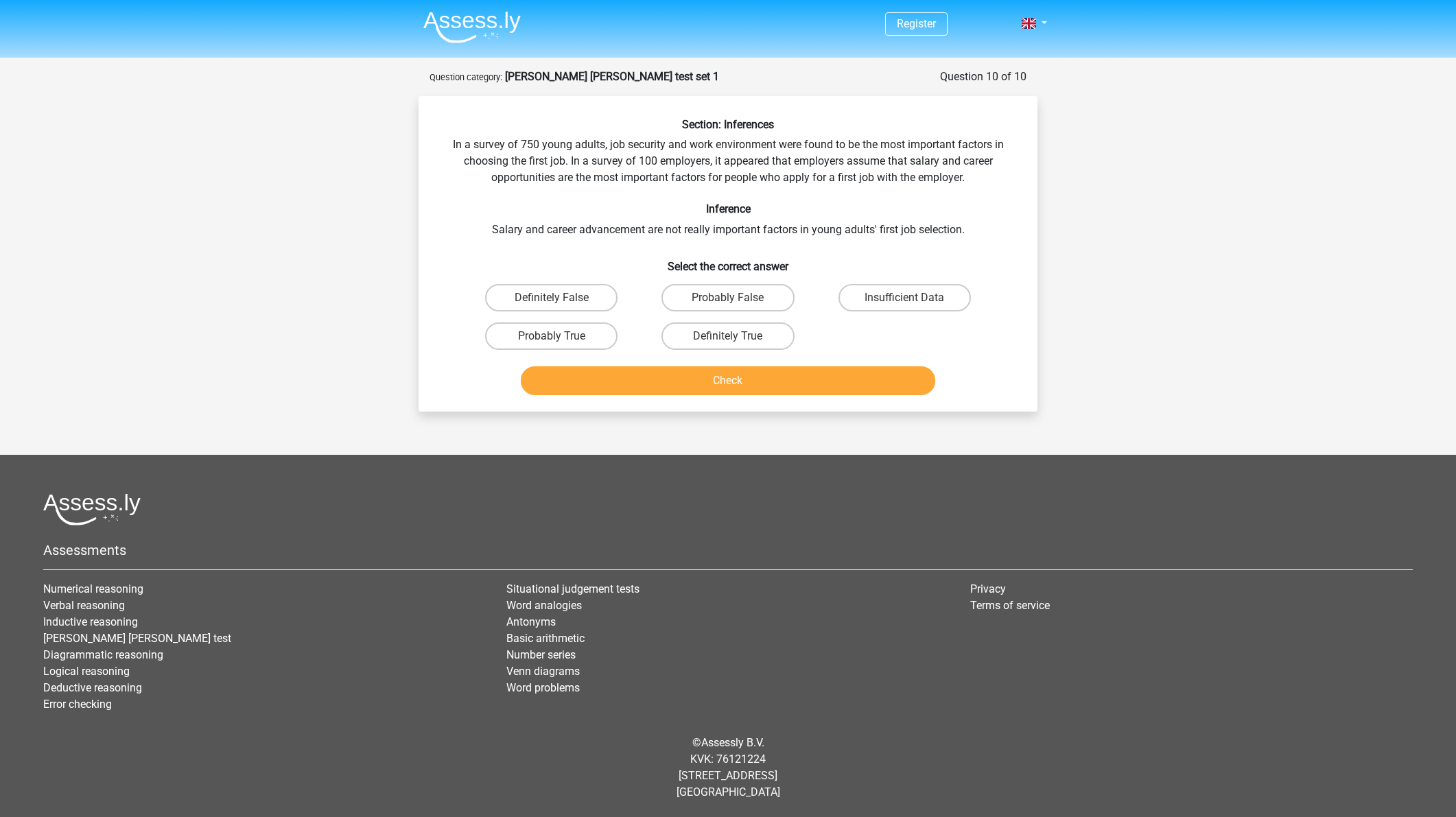
scroll to position [0, 0]
click at [744, 293] on label "Probably False" at bounding box center [732, 299] width 132 height 28
click at [742, 298] on input "Probably False" at bounding box center [737, 302] width 9 height 9
radio input "true"
click at [777, 374] on button "Check" at bounding box center [732, 380] width 415 height 29
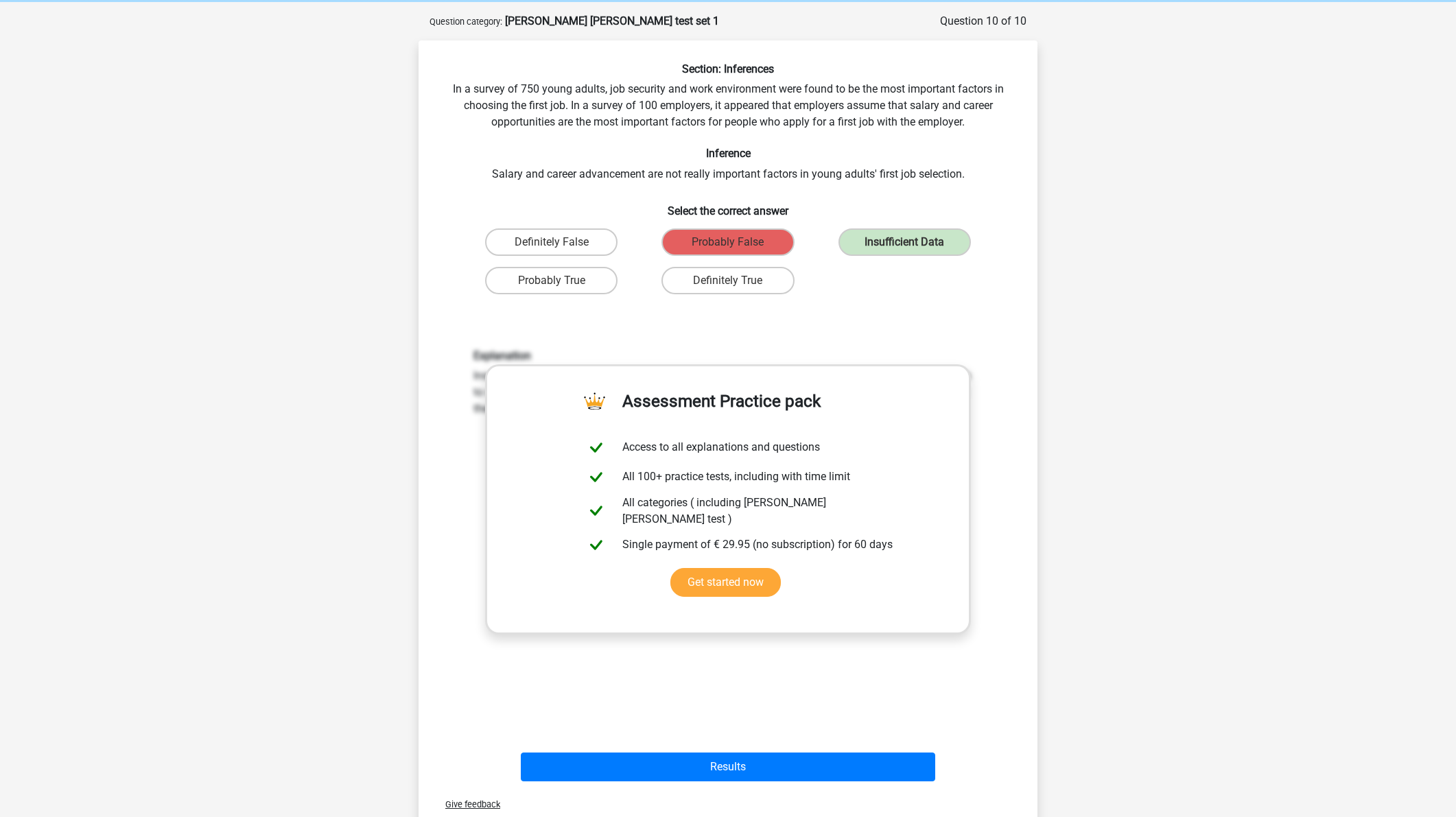
scroll to position [132, 0]
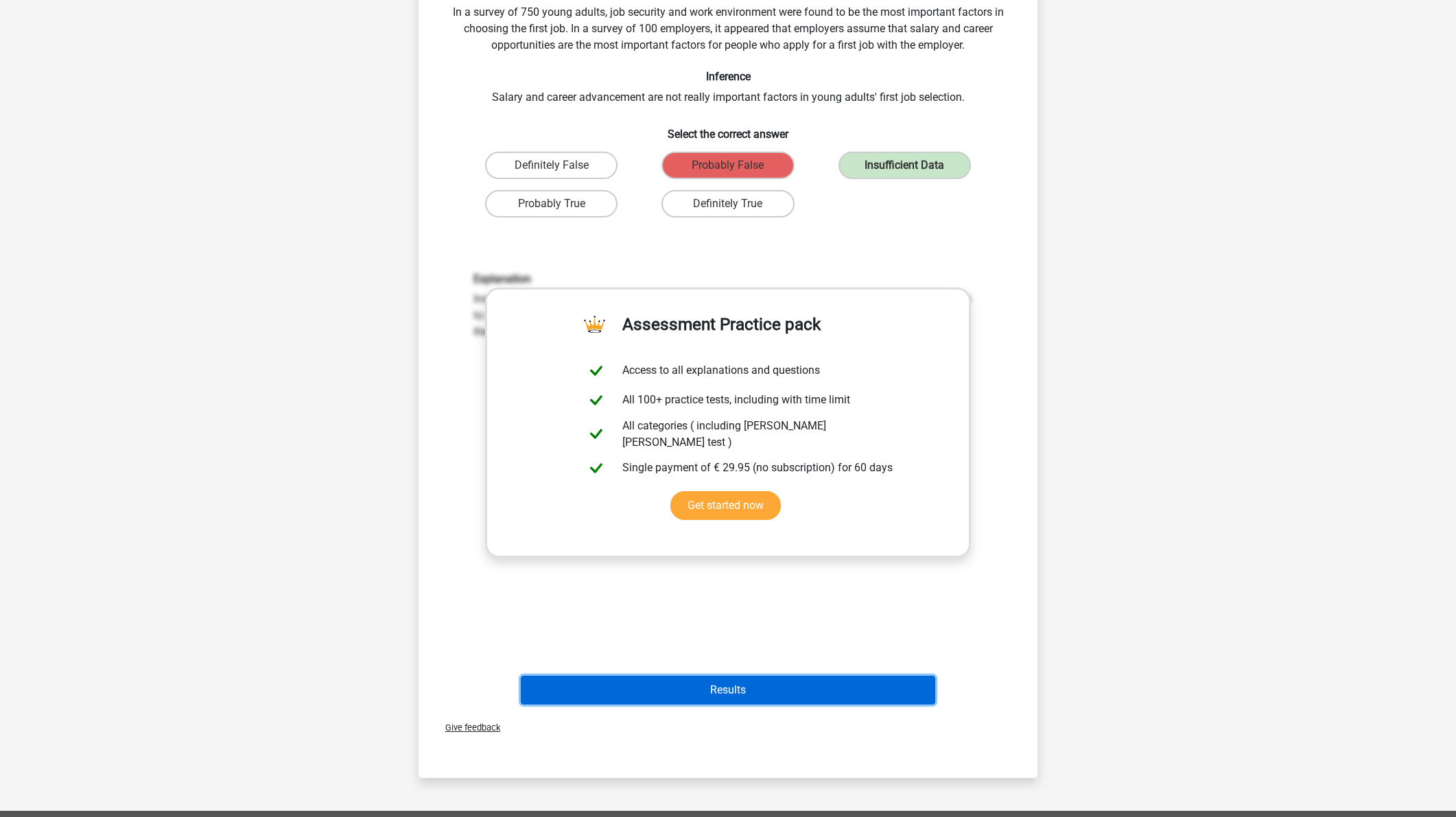
click at [763, 682] on button "Results" at bounding box center [728, 690] width 415 height 29
